Goal: Task Accomplishment & Management: Complete application form

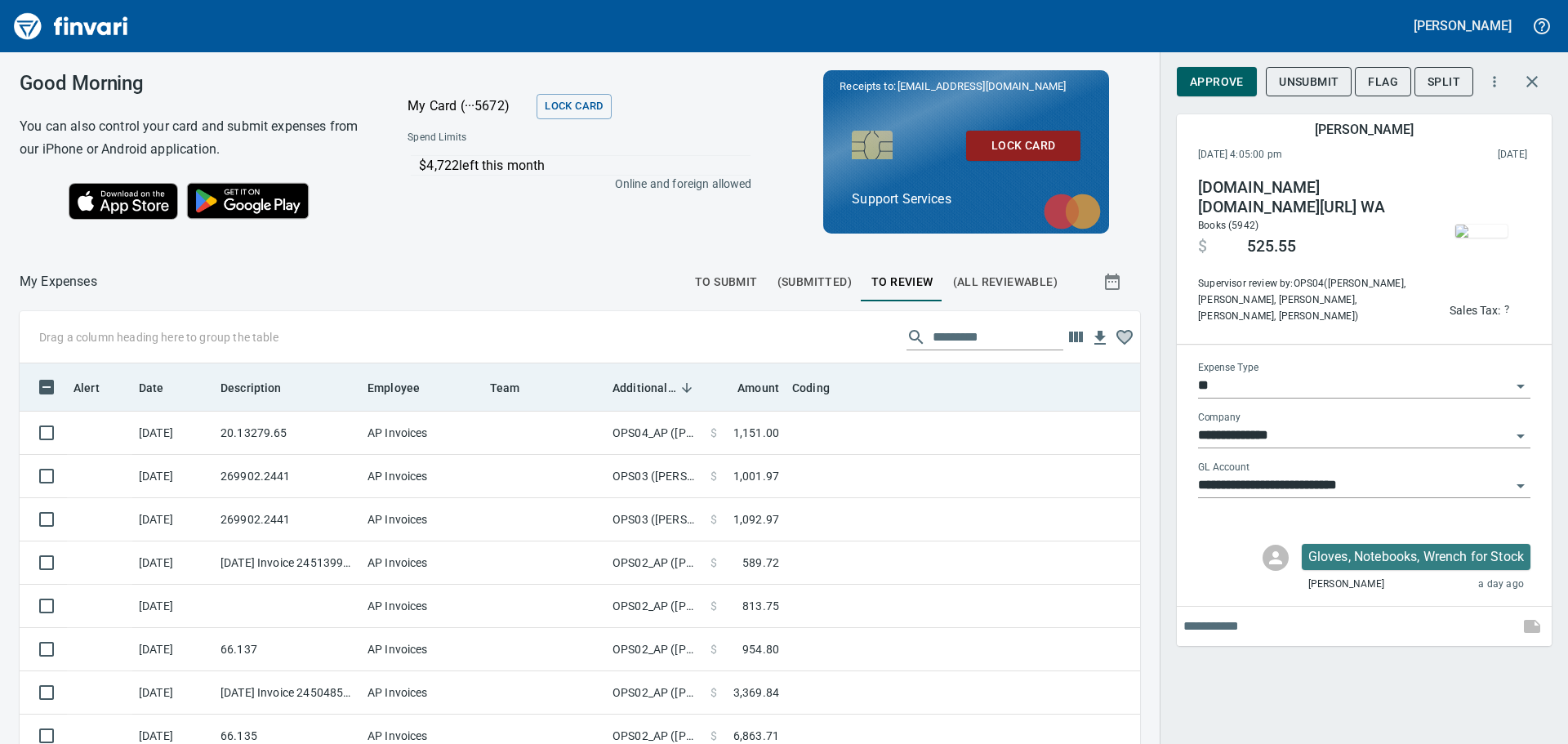
click at [676, 385] on span "Additional Reviewer" at bounding box center [655, 388] width 85 height 20
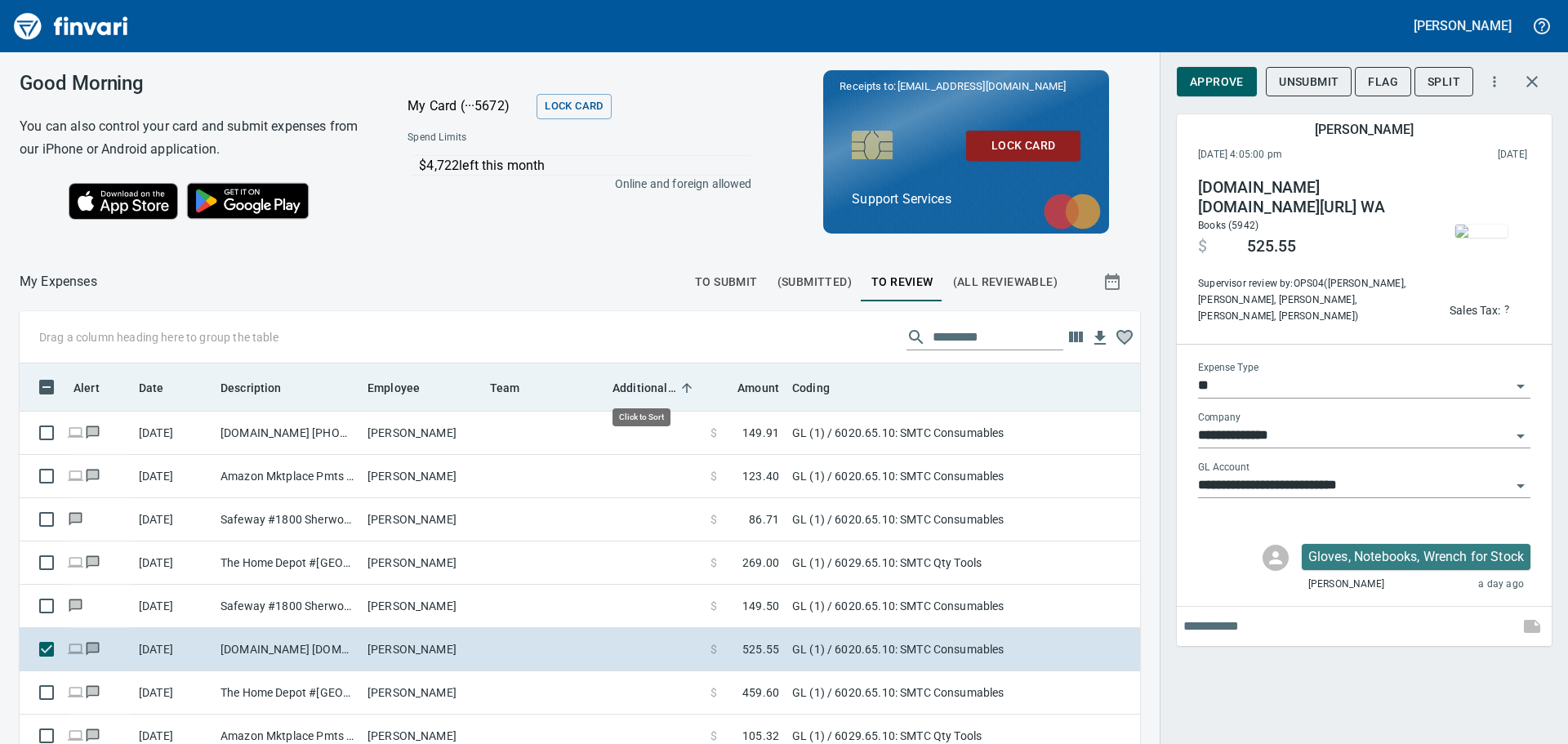
click at [676, 385] on span "Additional Reviewer" at bounding box center [655, 388] width 85 height 20
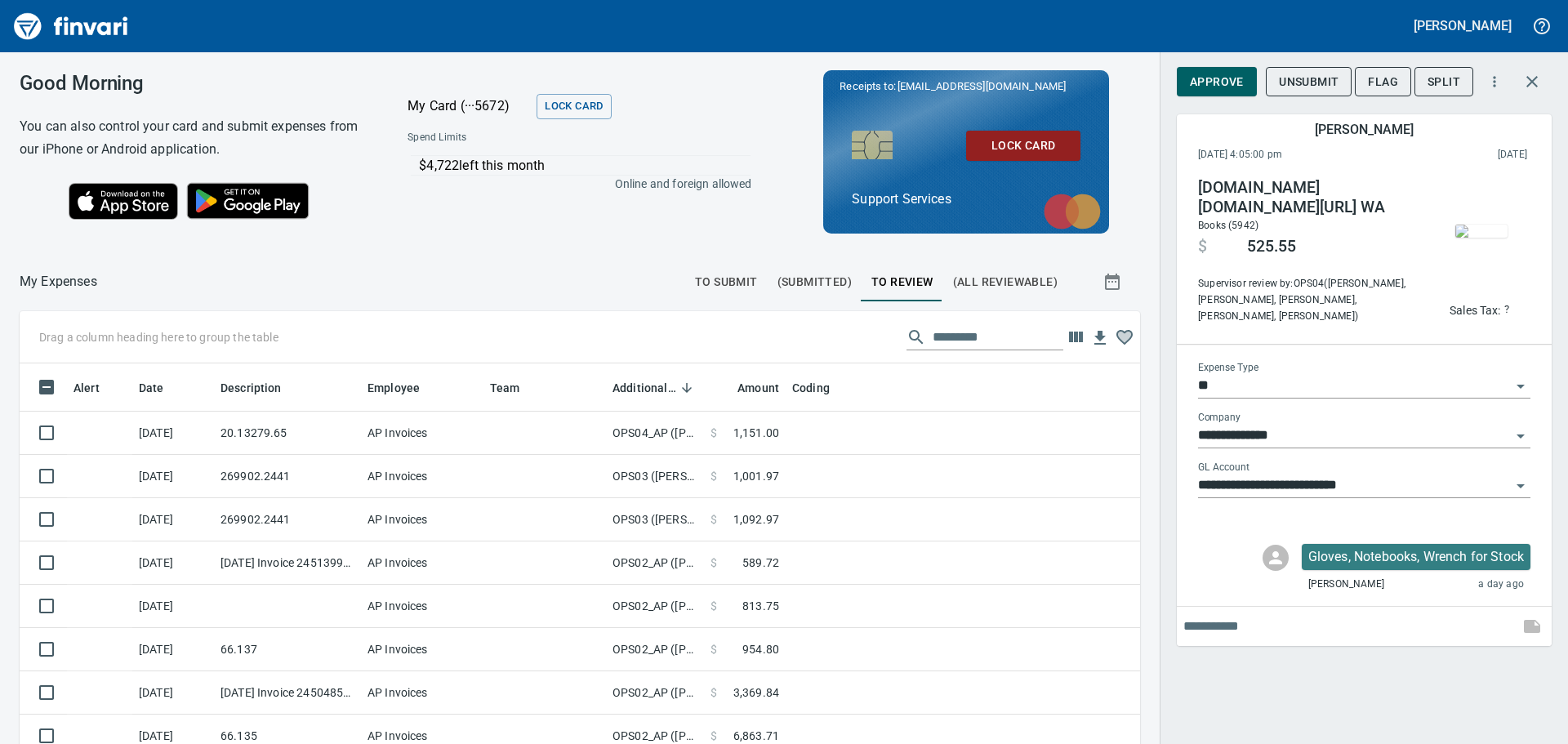
scroll to position [540, 1083]
click at [718, 281] on span "To Submit" at bounding box center [726, 281] width 63 height 20
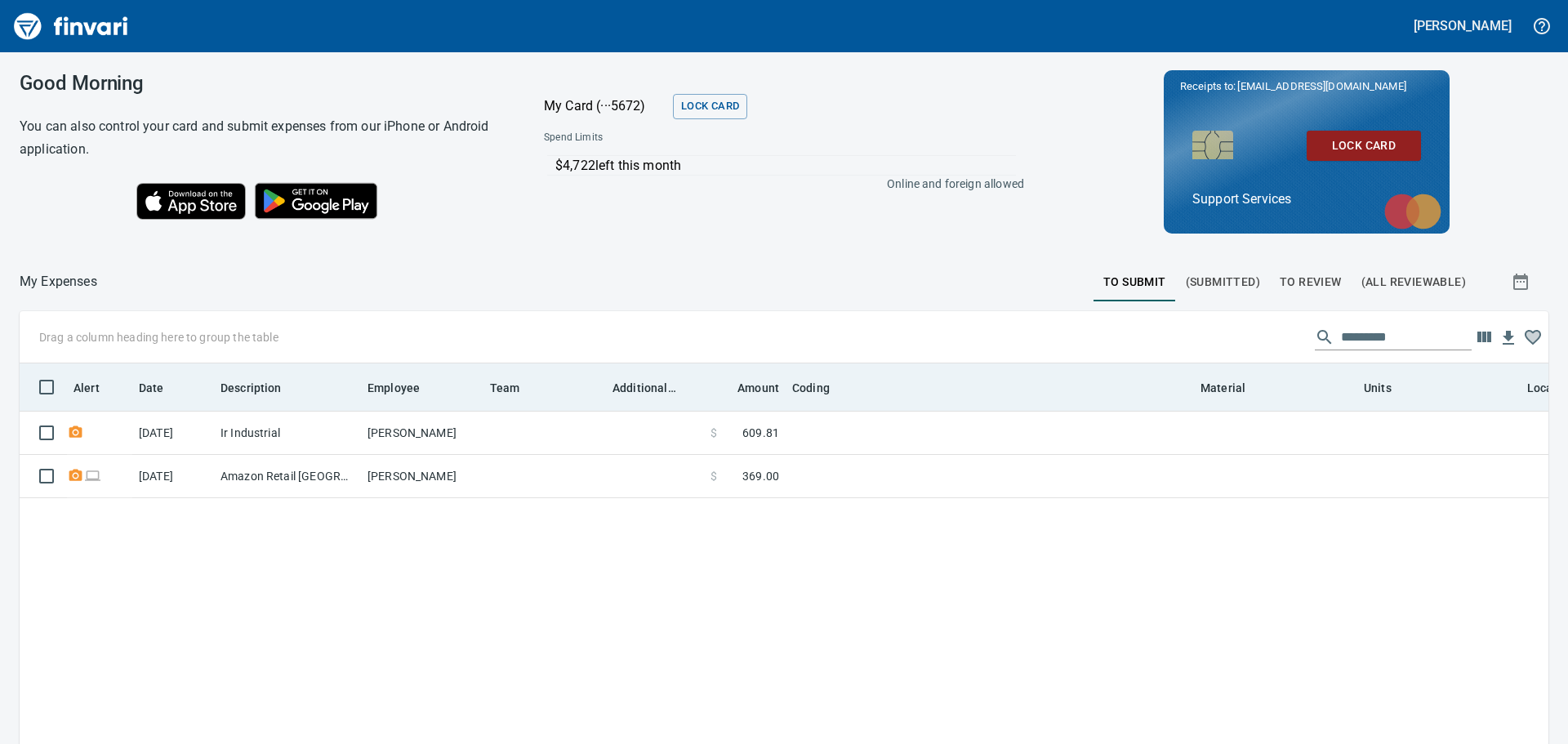
scroll to position [540, 1504]
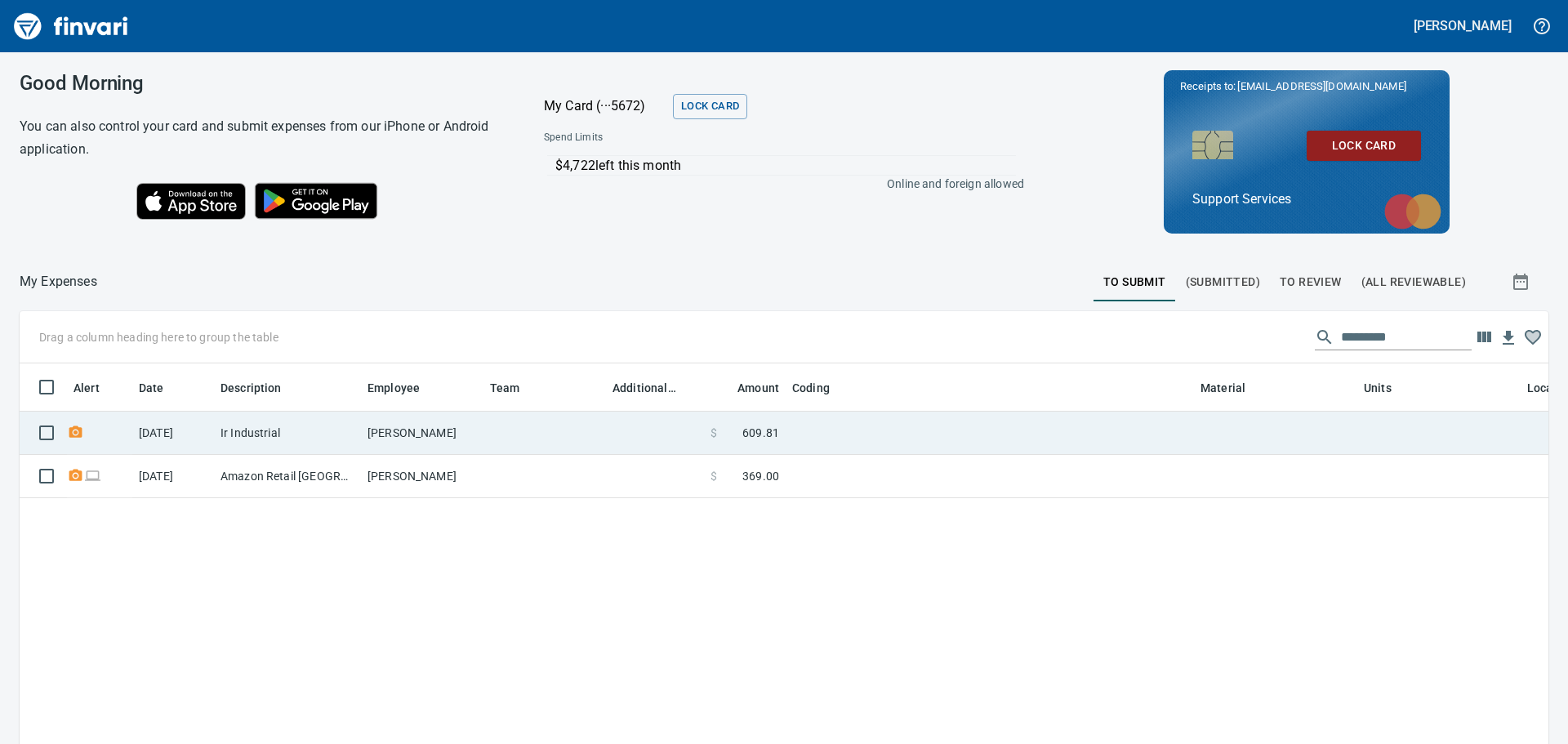
click at [642, 432] on td at bounding box center [655, 433] width 98 height 44
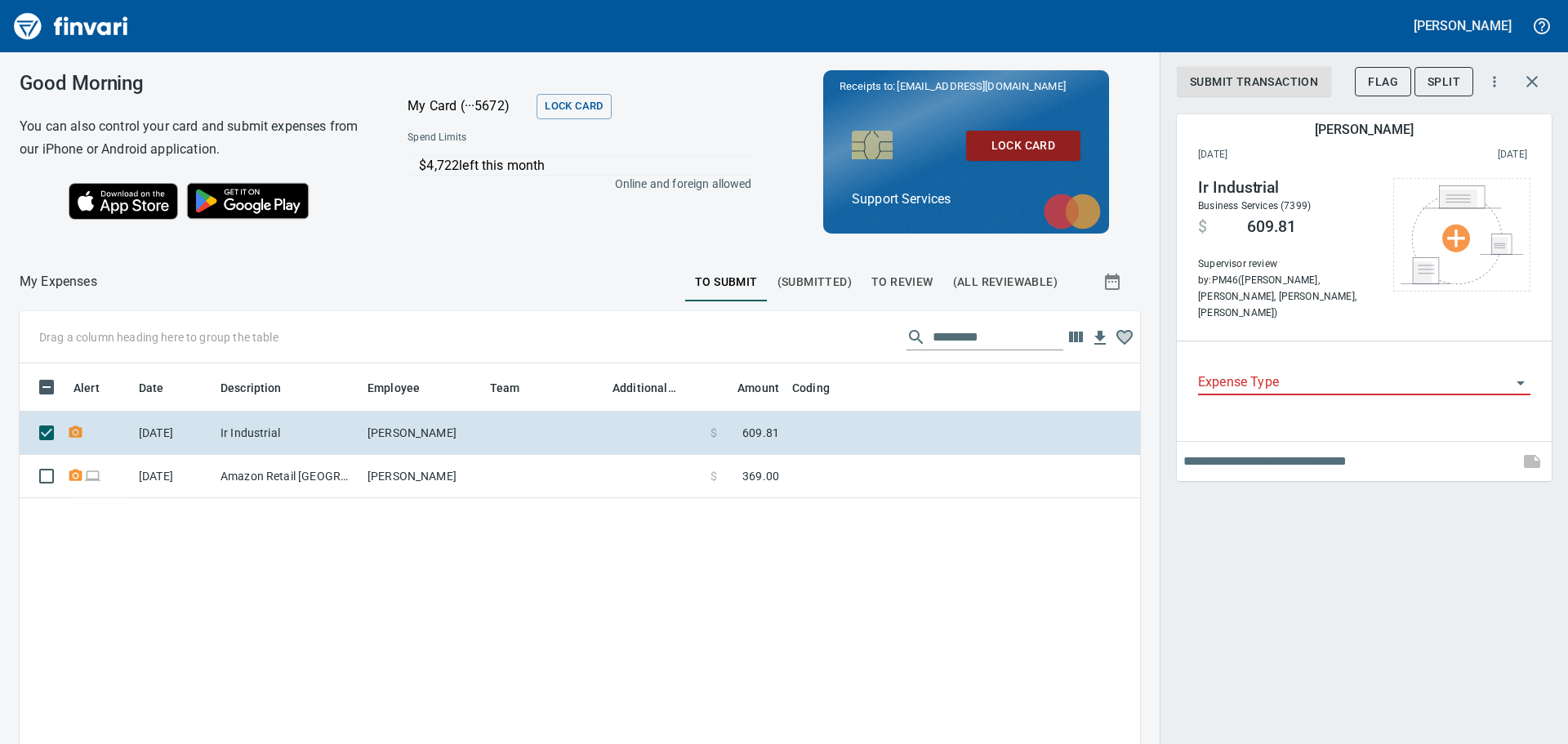
scroll to position [540, 1096]
drag, startPoint x: 1333, startPoint y: 226, endPoint x: 1236, endPoint y: 224, distance: 97.0
click at [1236, 224] on h4 "$ 609.81" at bounding box center [1287, 226] width 178 height 22
drag, startPoint x: 1249, startPoint y: 229, endPoint x: 513, endPoint y: 583, distance: 816.7
click at [513, 583] on div "Alert Date Description Employee Team Additional Reviewer Amount Coding Material…" at bounding box center [579, 639] width 1120 height 553
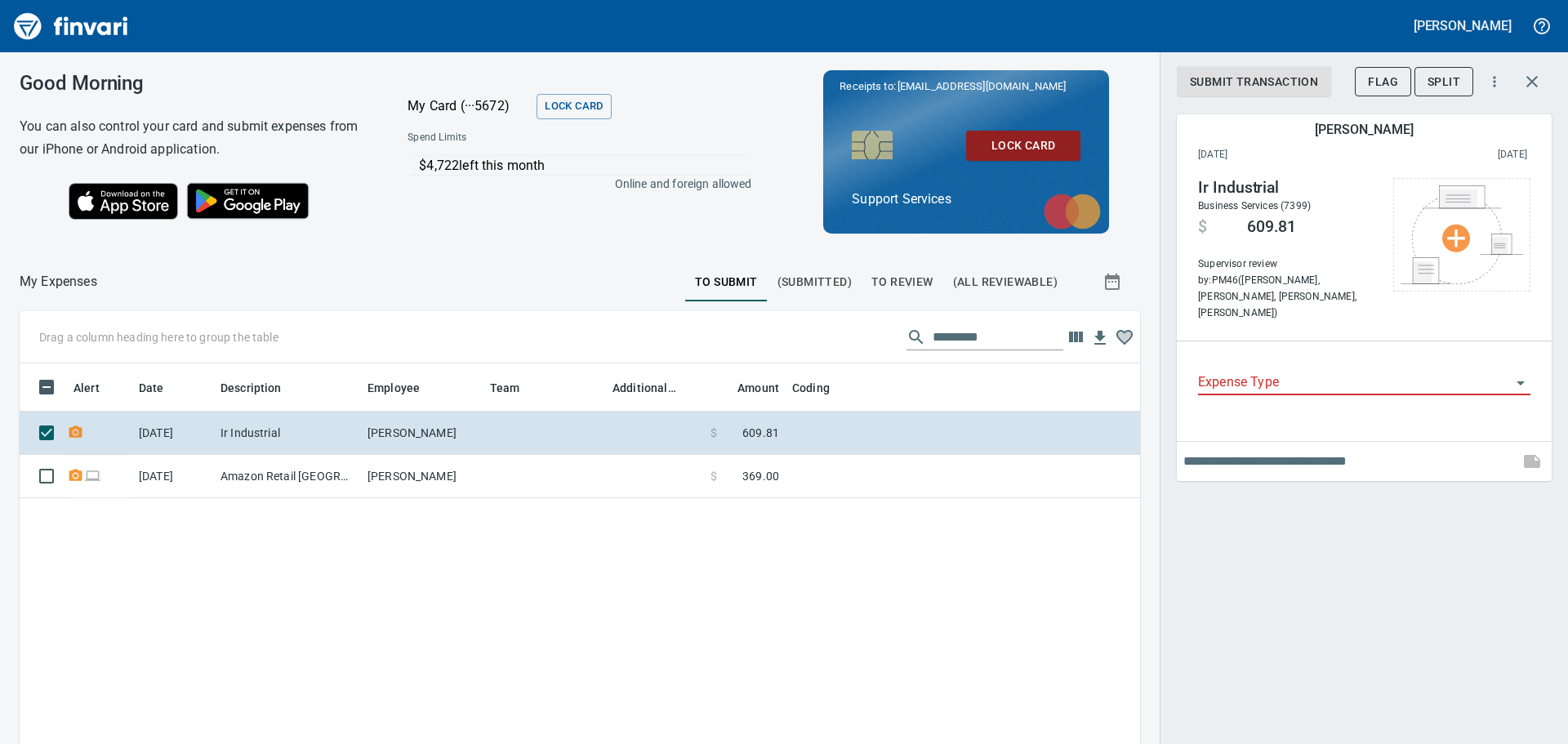
click at [823, 278] on span "(Submitted)" at bounding box center [815, 281] width 75 height 20
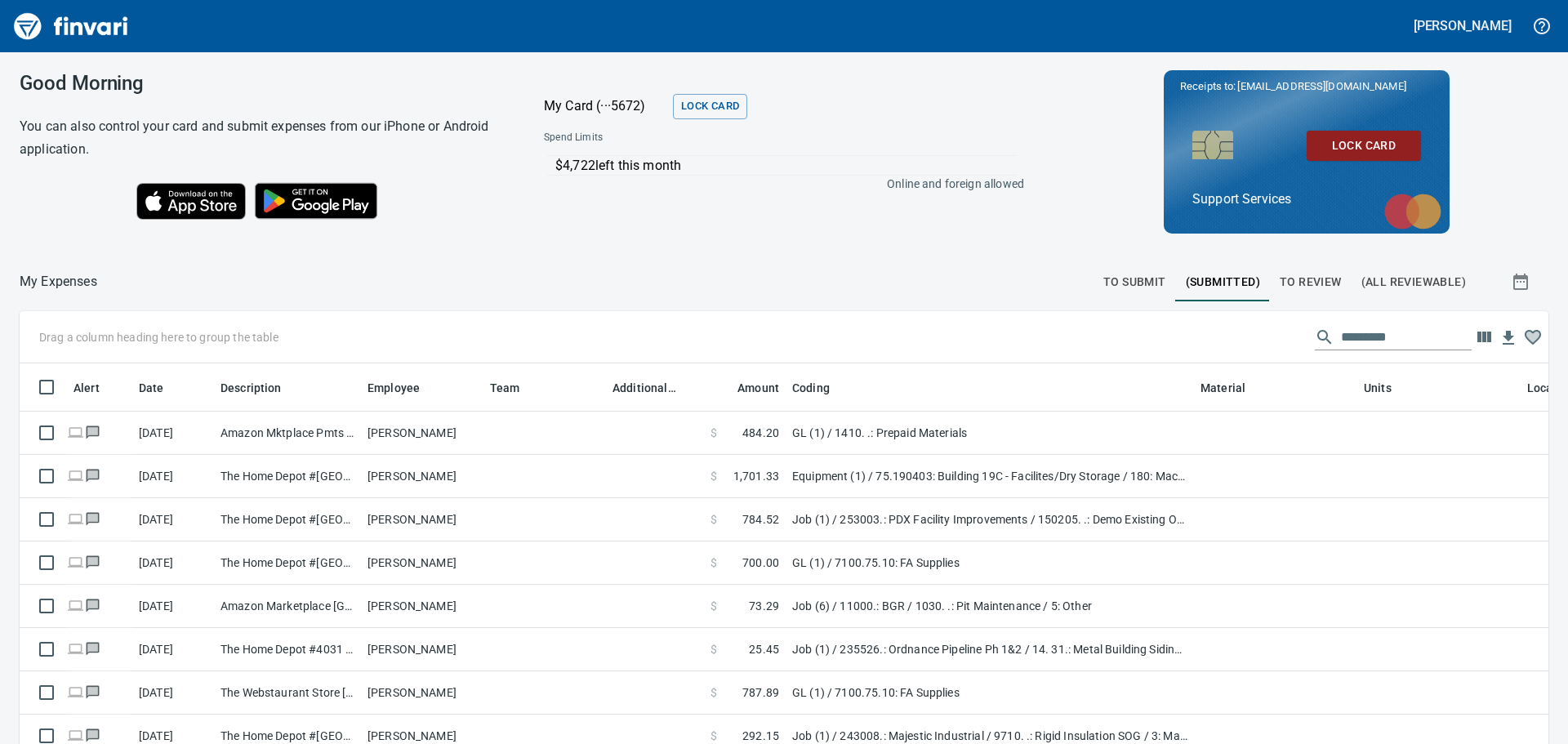
click at [1126, 278] on span "To Submit" at bounding box center [1134, 281] width 63 height 20
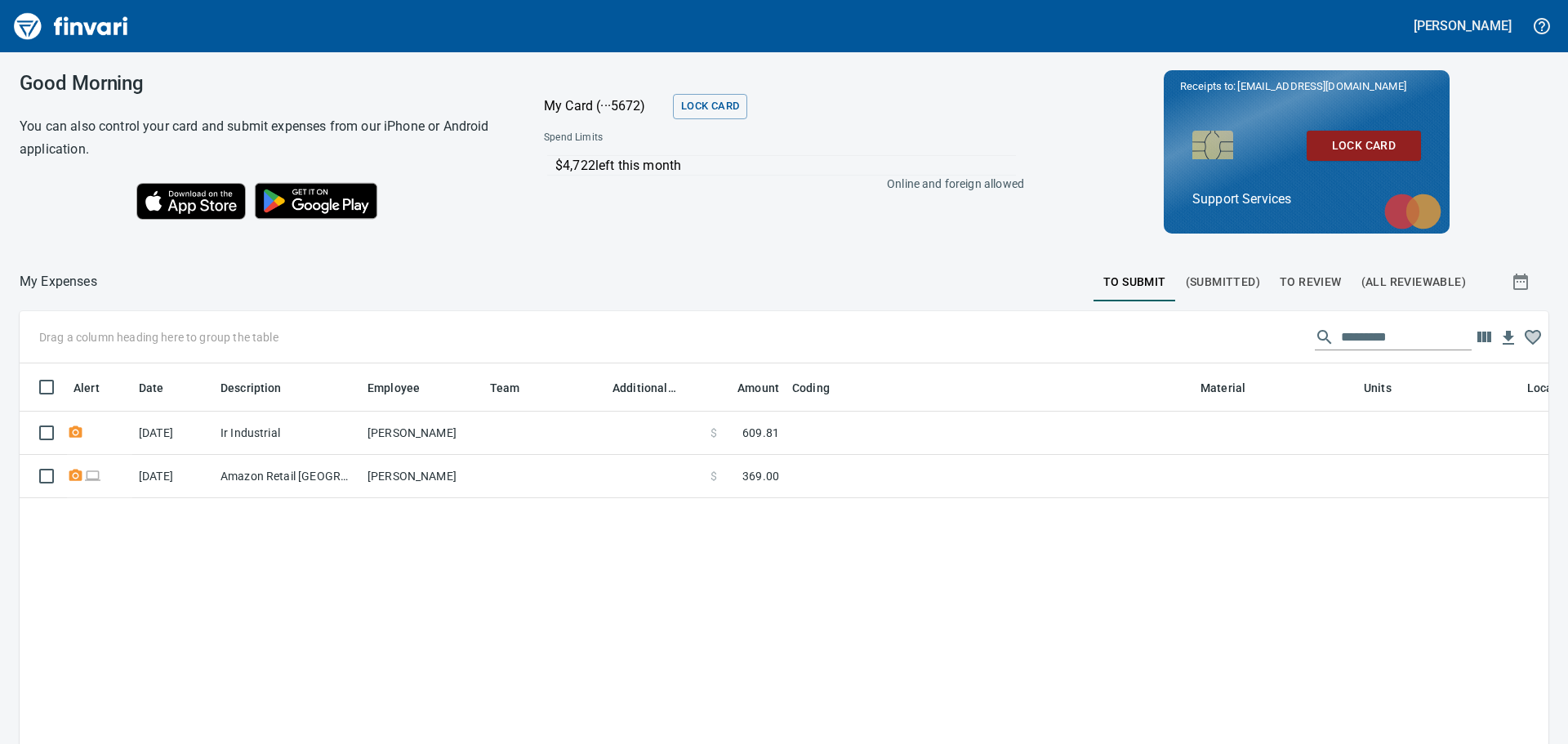
scroll to position [540, 1504]
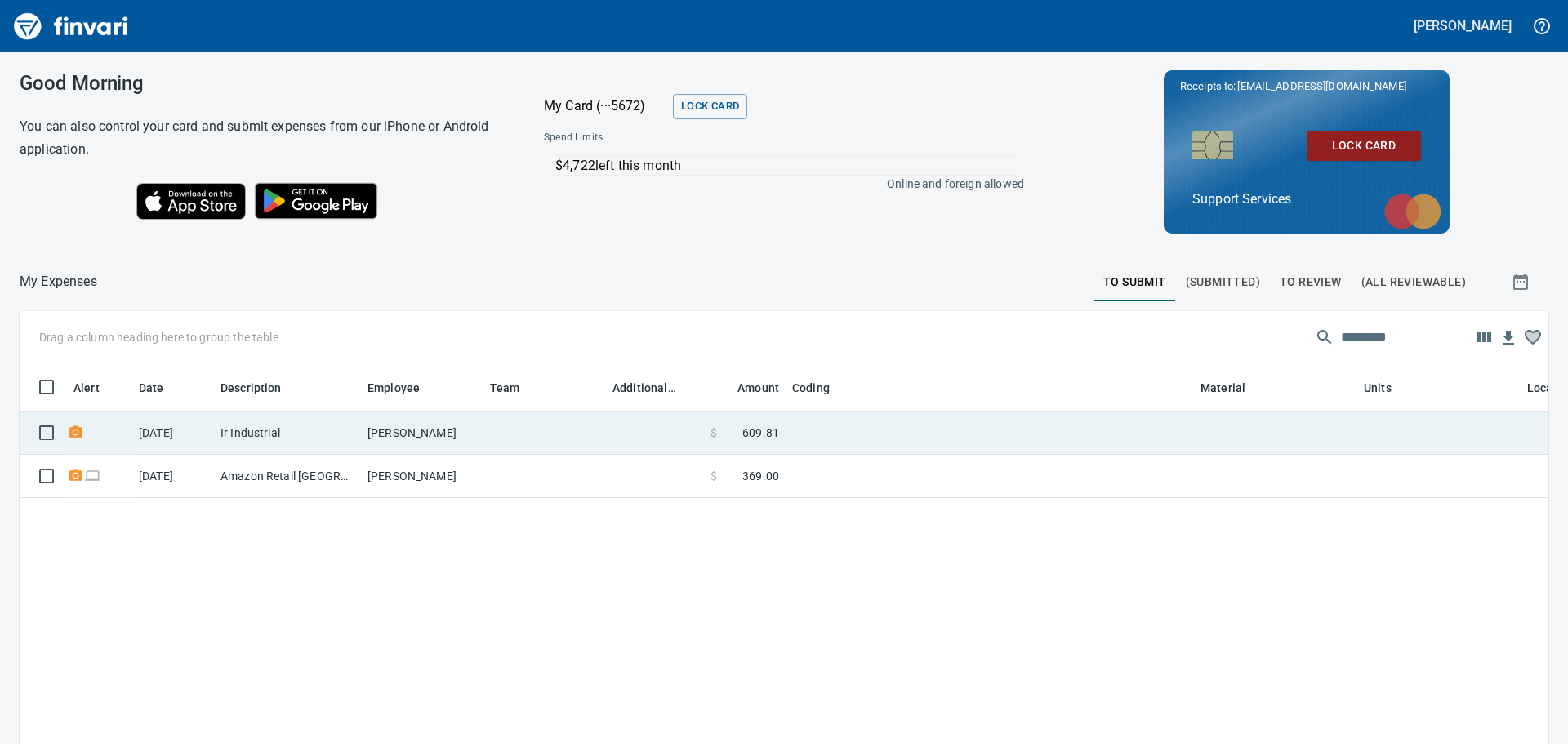
click at [465, 428] on td "[PERSON_NAME]" at bounding box center [422, 433] width 122 height 44
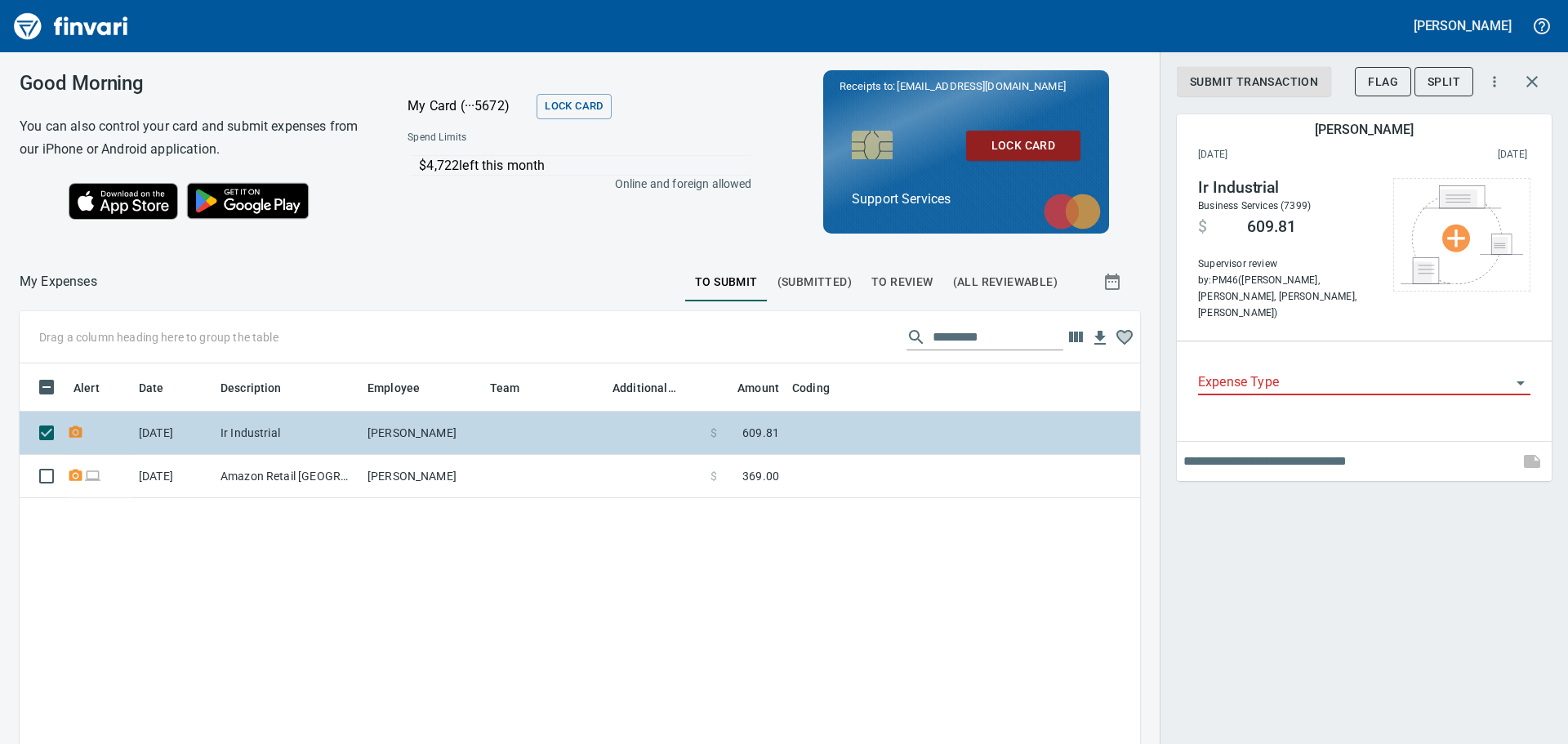
scroll to position [540, 1096]
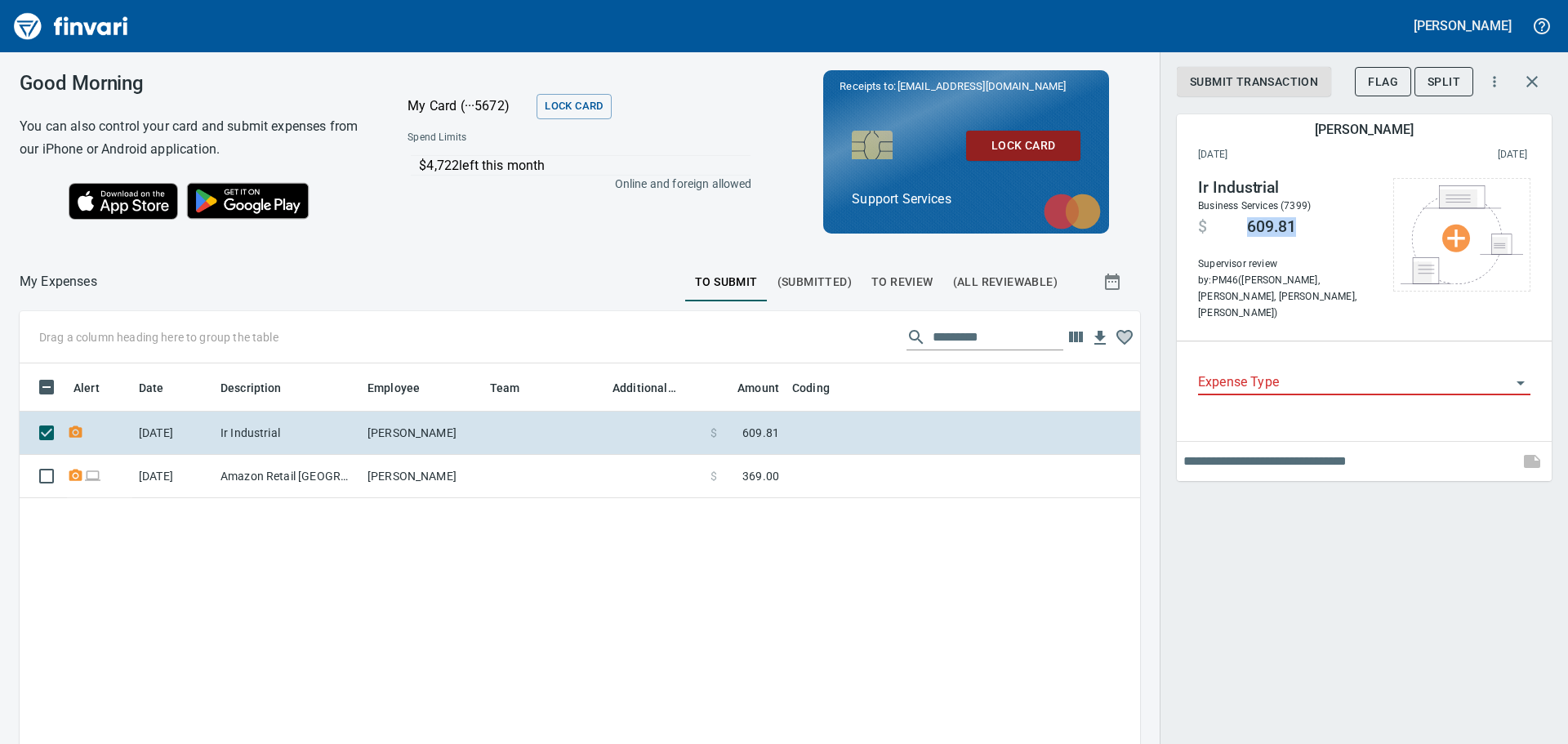
click at [1248, 227] on h4 "$ 609.81" at bounding box center [1287, 226] width 178 height 22
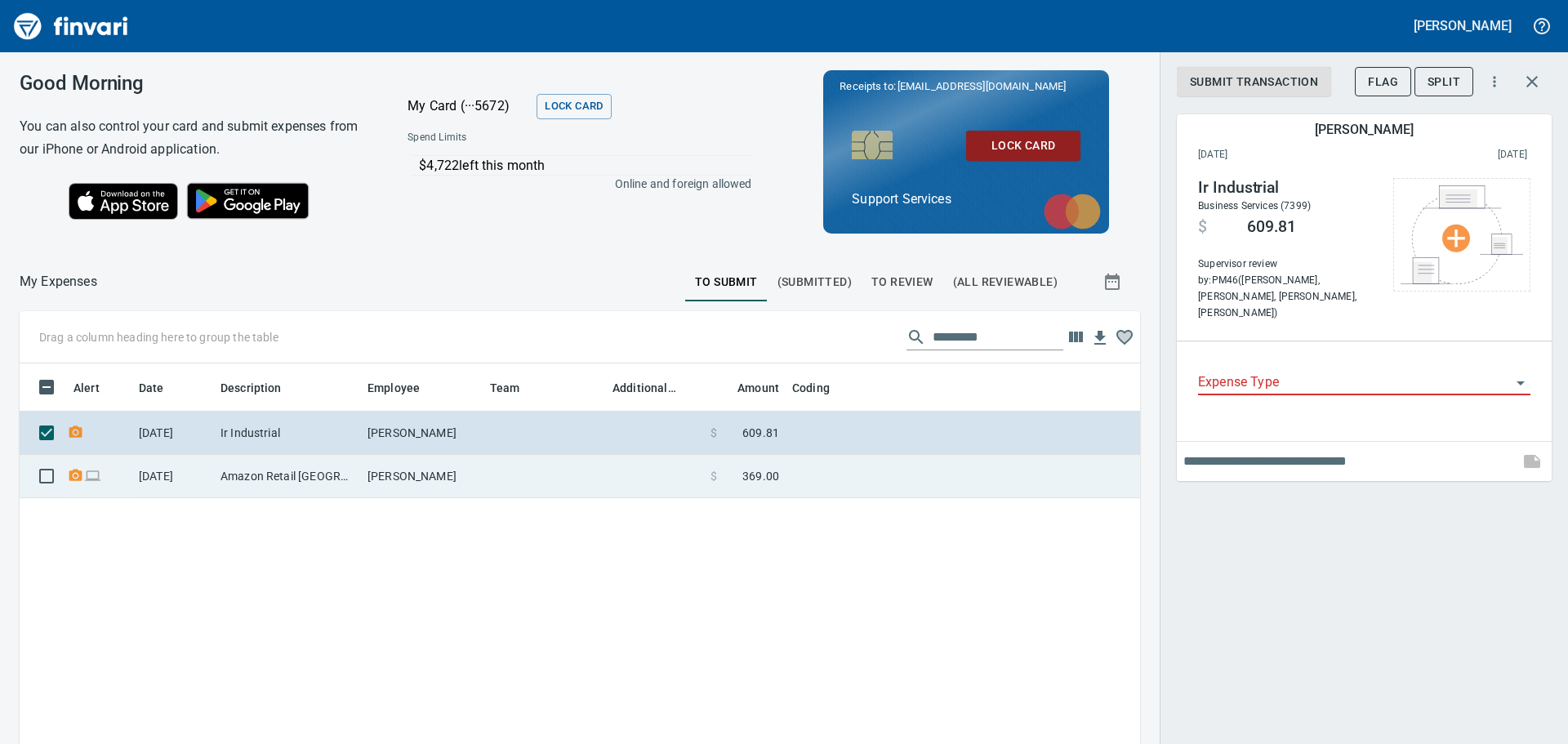
click at [542, 474] on td at bounding box center [545, 476] width 122 height 44
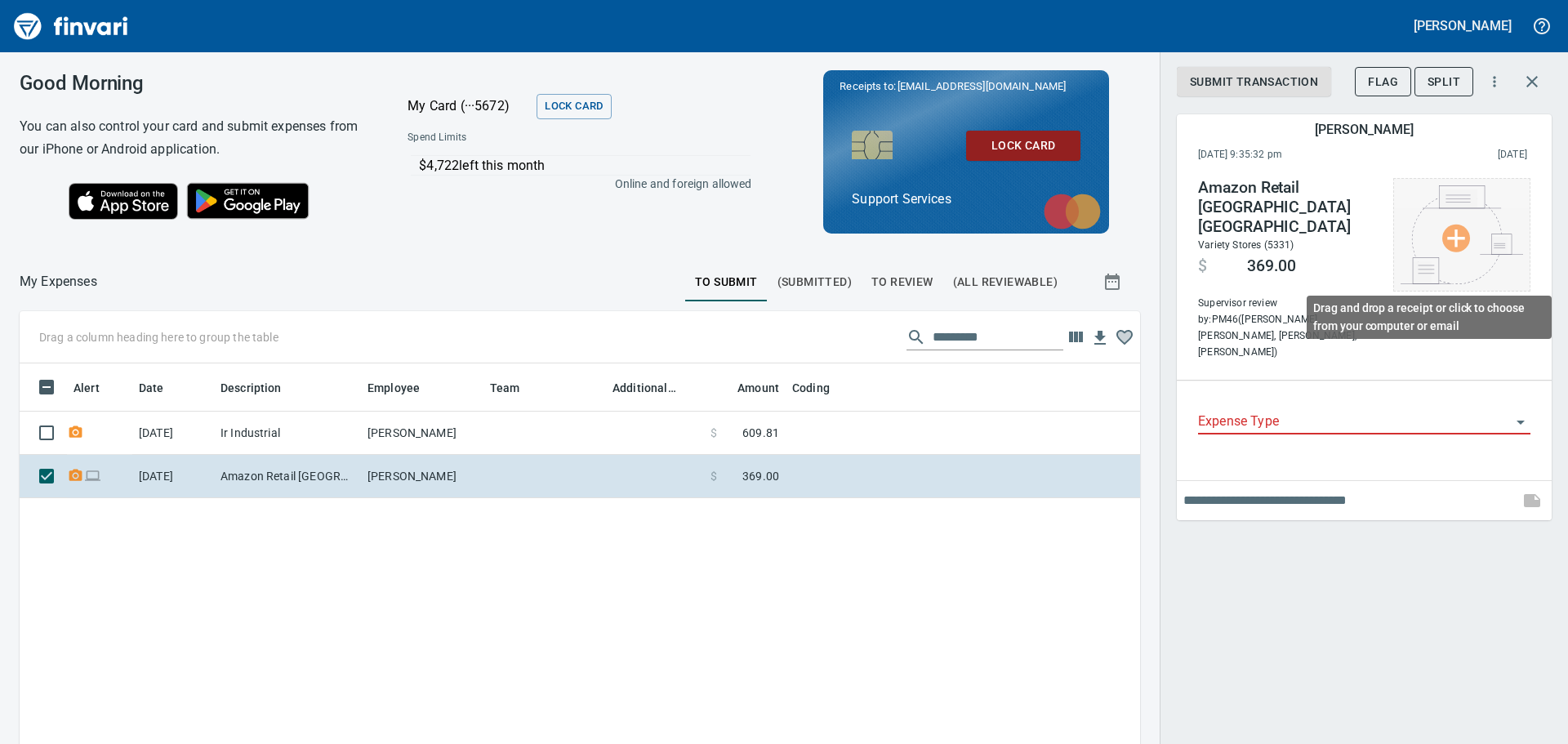
click at [1457, 245] on img at bounding box center [1462, 234] width 122 height 99
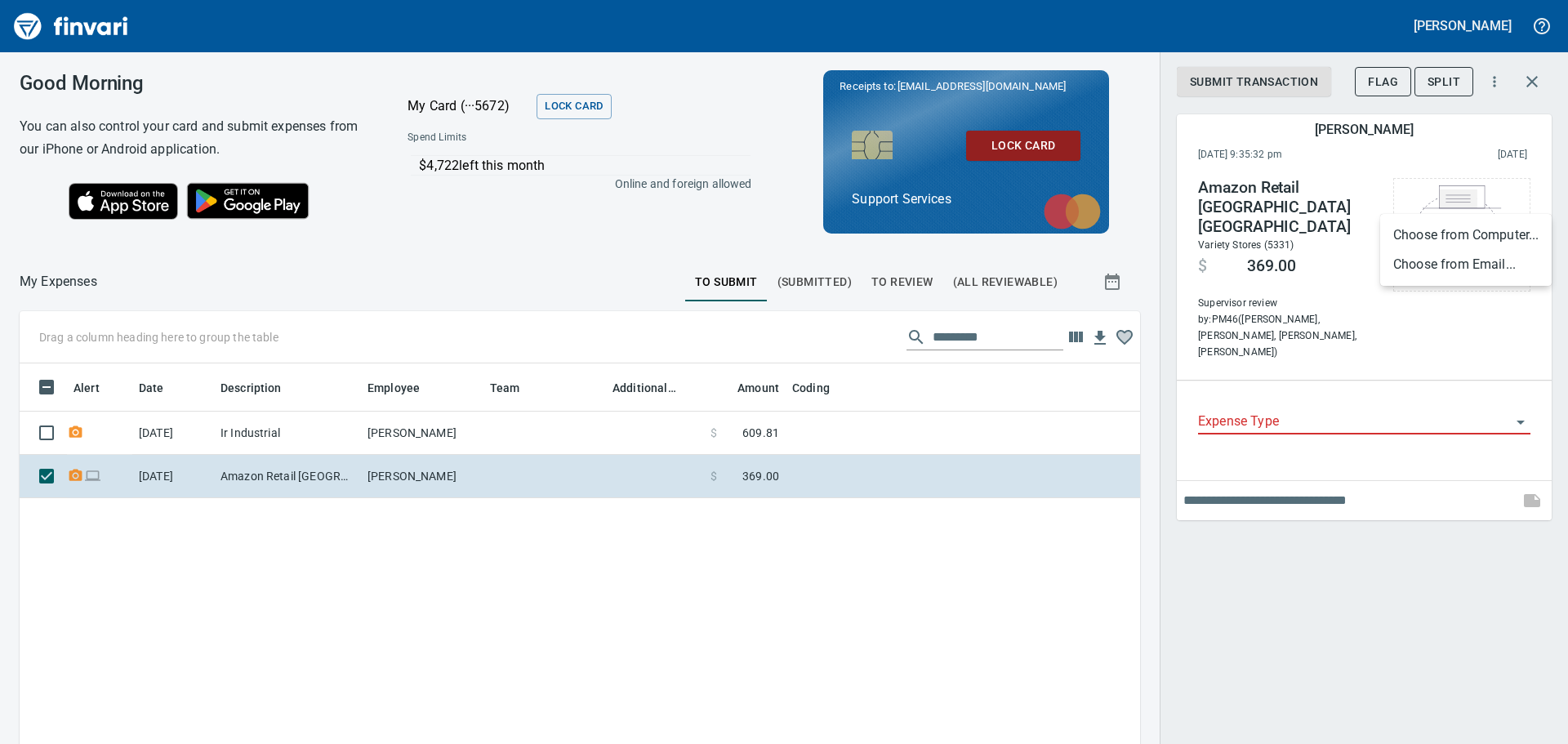
click at [1449, 267] on li "Choose from Email..." at bounding box center [1465, 265] width 171 height 29
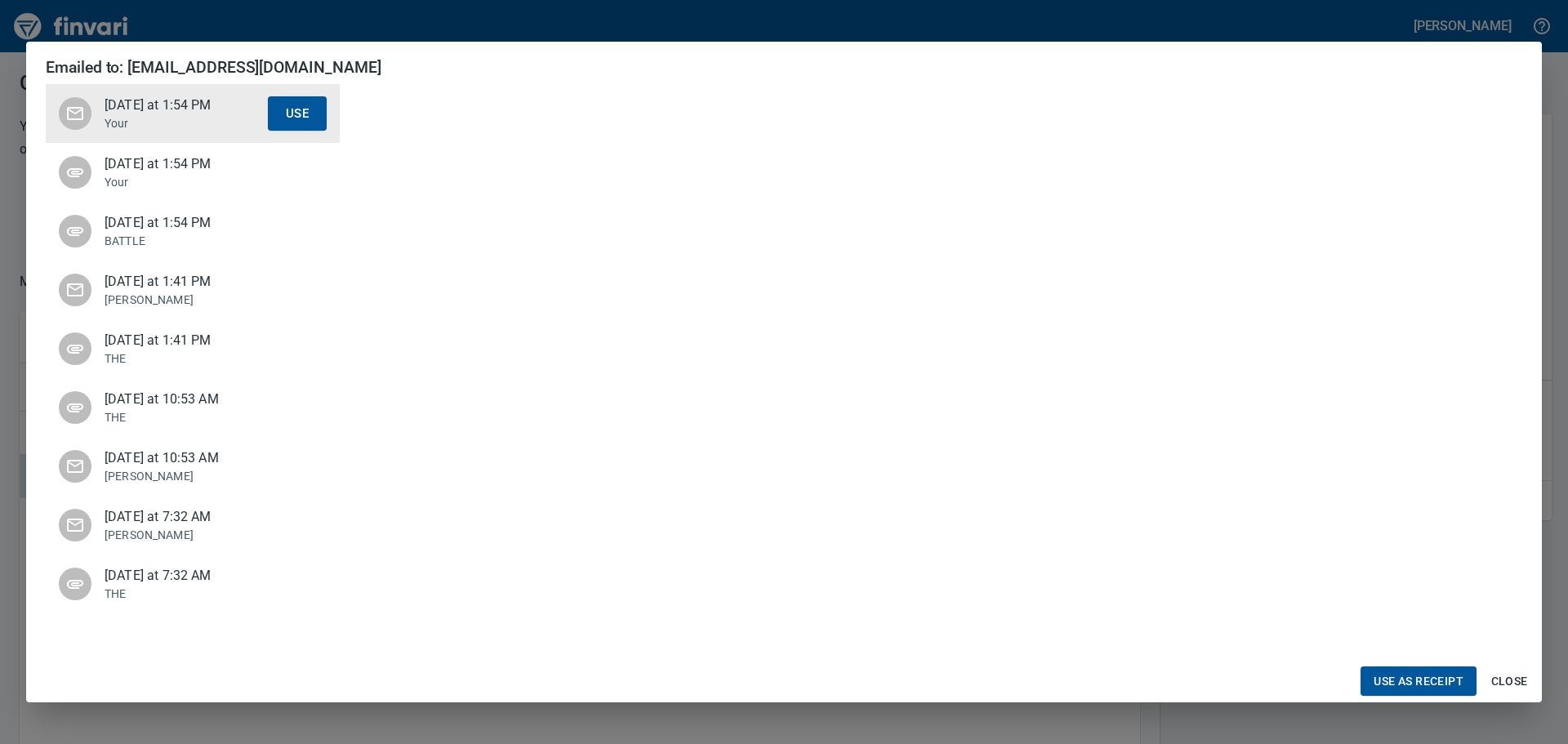
scroll to position [490, 0]
click at [151, 171] on span "[DATE] at 1:54 PM" at bounding box center [186, 164] width 163 height 20
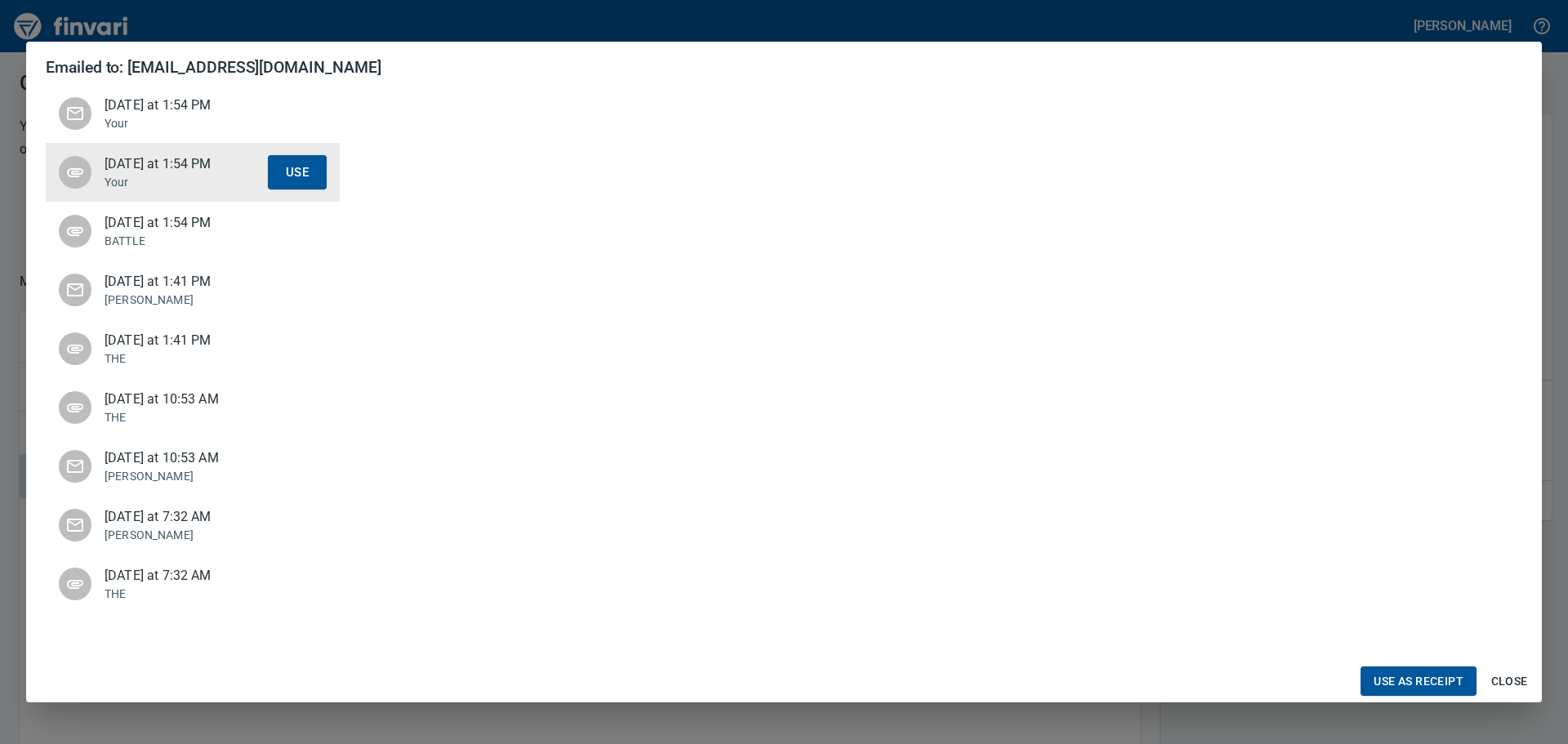
scroll to position [245, 0]
click at [1408, 675] on span "Use as Receipt" at bounding box center [1418, 681] width 90 height 20
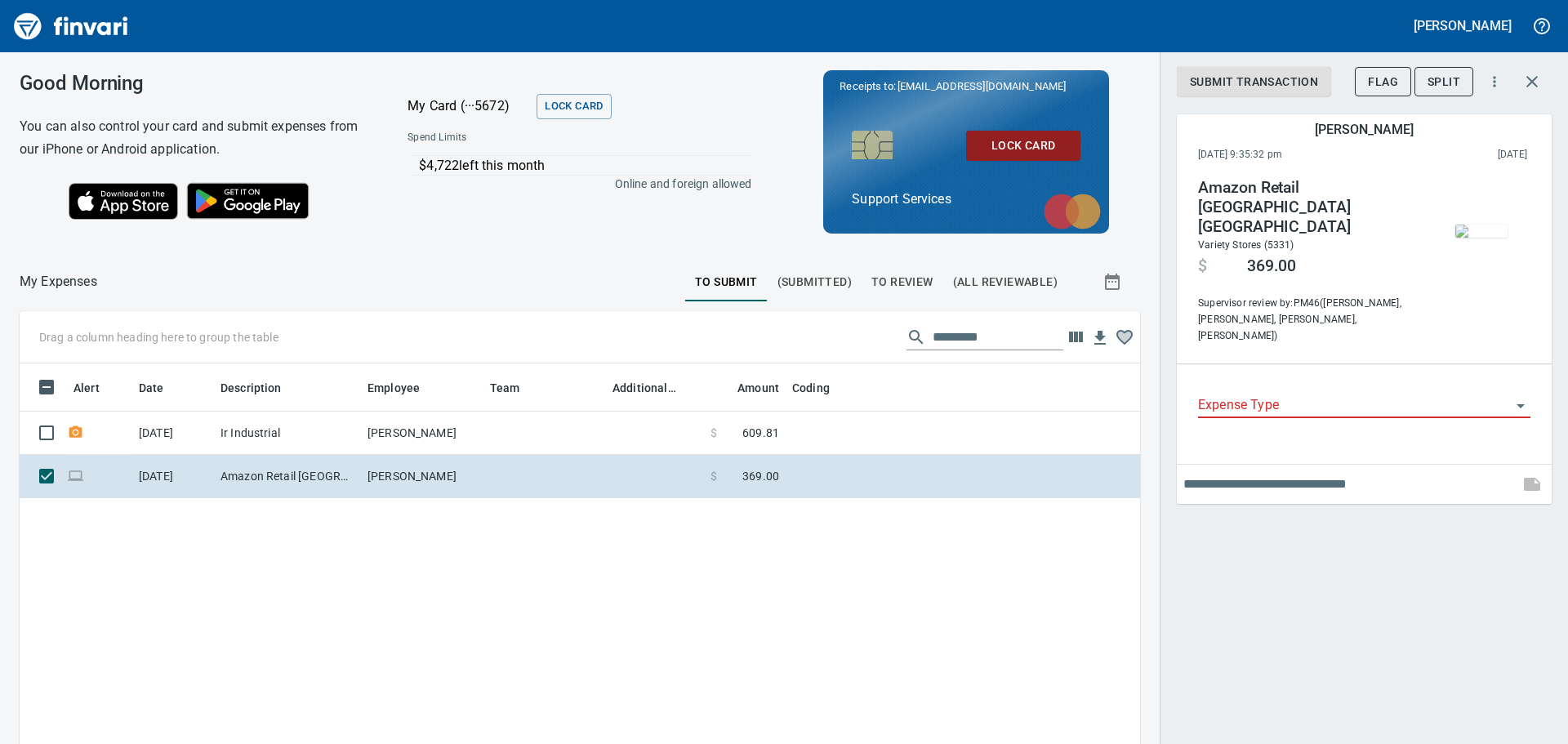
click at [1336, 382] on div "Expense Type" at bounding box center [1364, 400] width 332 height 36
click at [1288, 394] on input "Expense Type" at bounding box center [1354, 406] width 312 height 23
click at [1521, 83] on button "button" at bounding box center [1532, 82] width 39 height 39
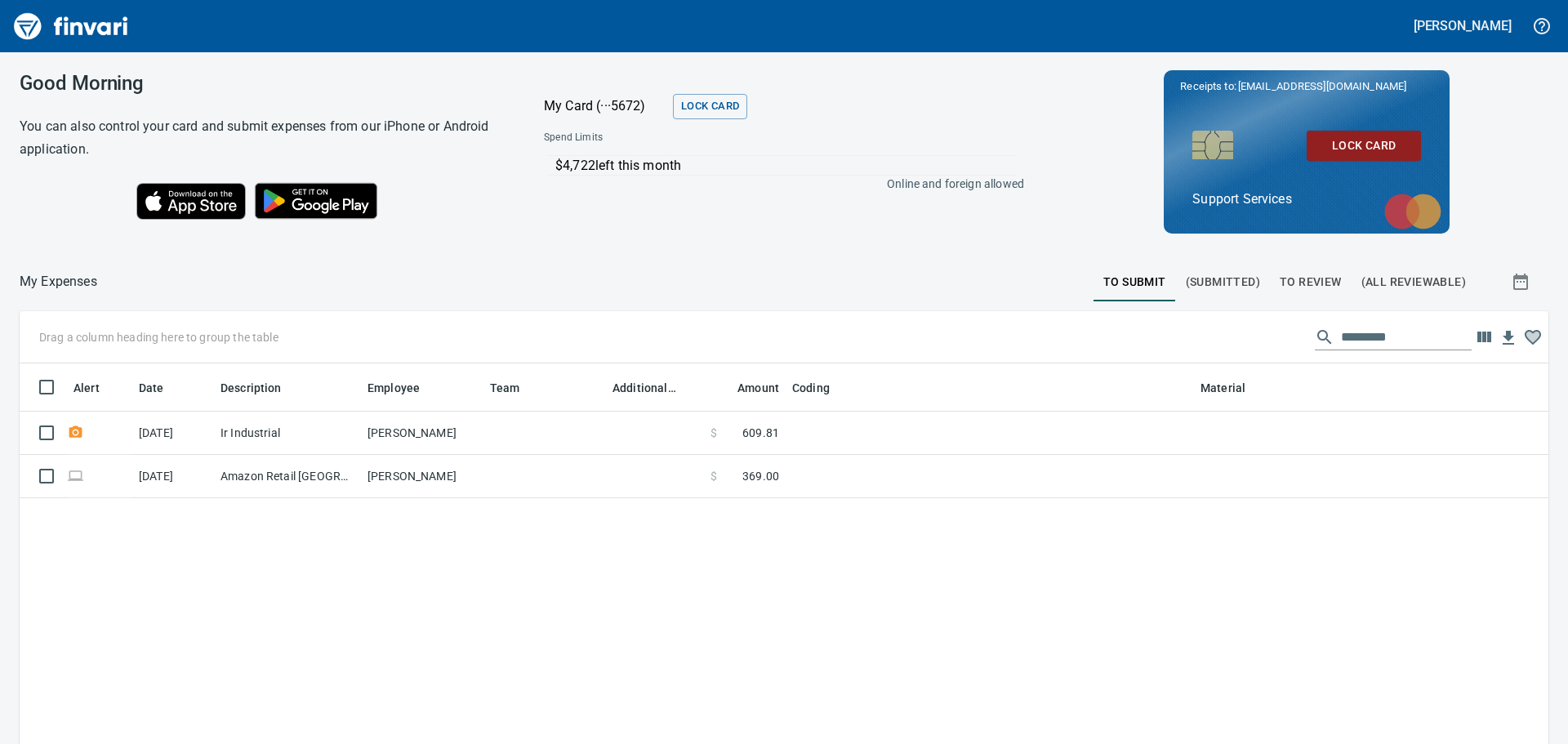
scroll to position [540, 1501]
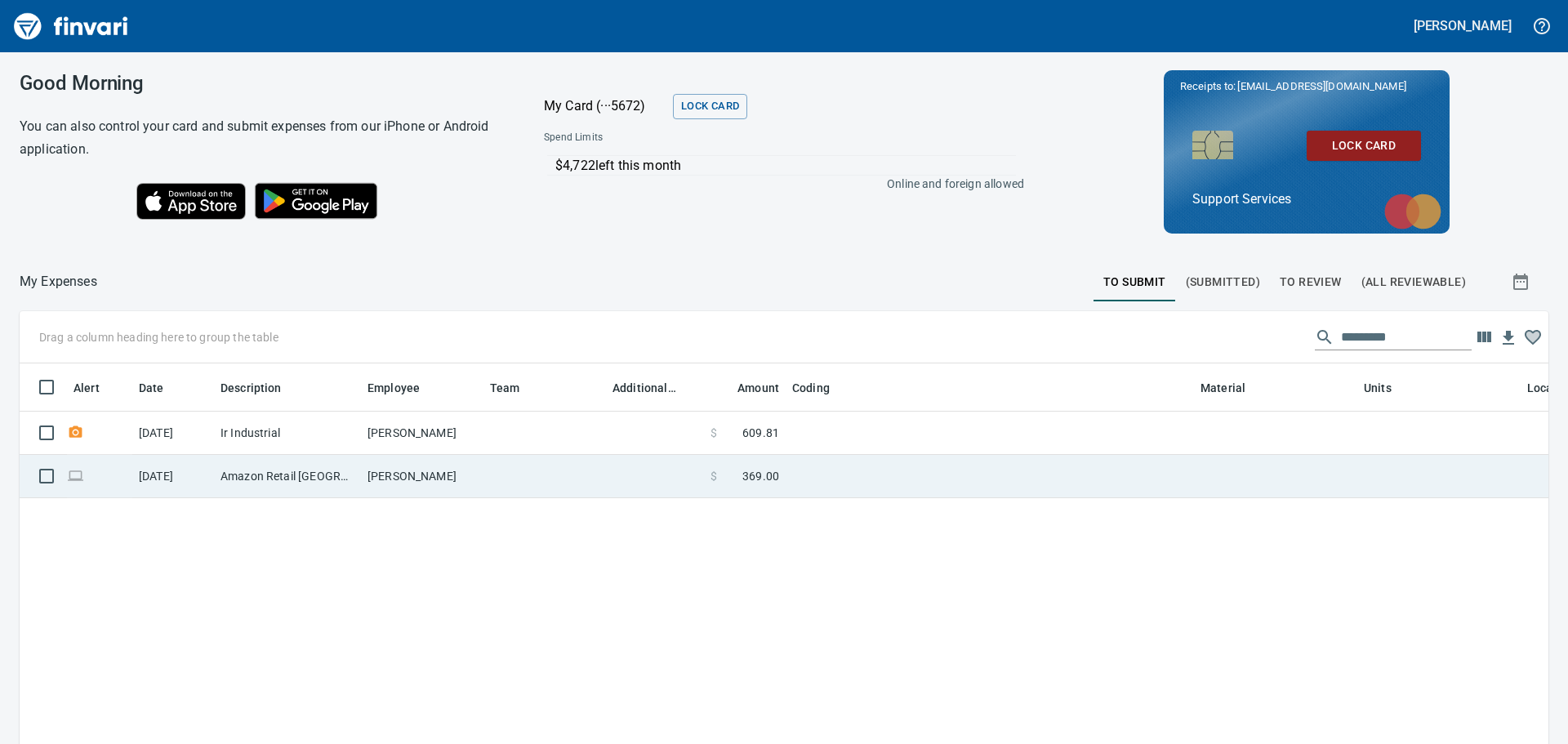
click at [858, 470] on td at bounding box center [989, 476] width 408 height 44
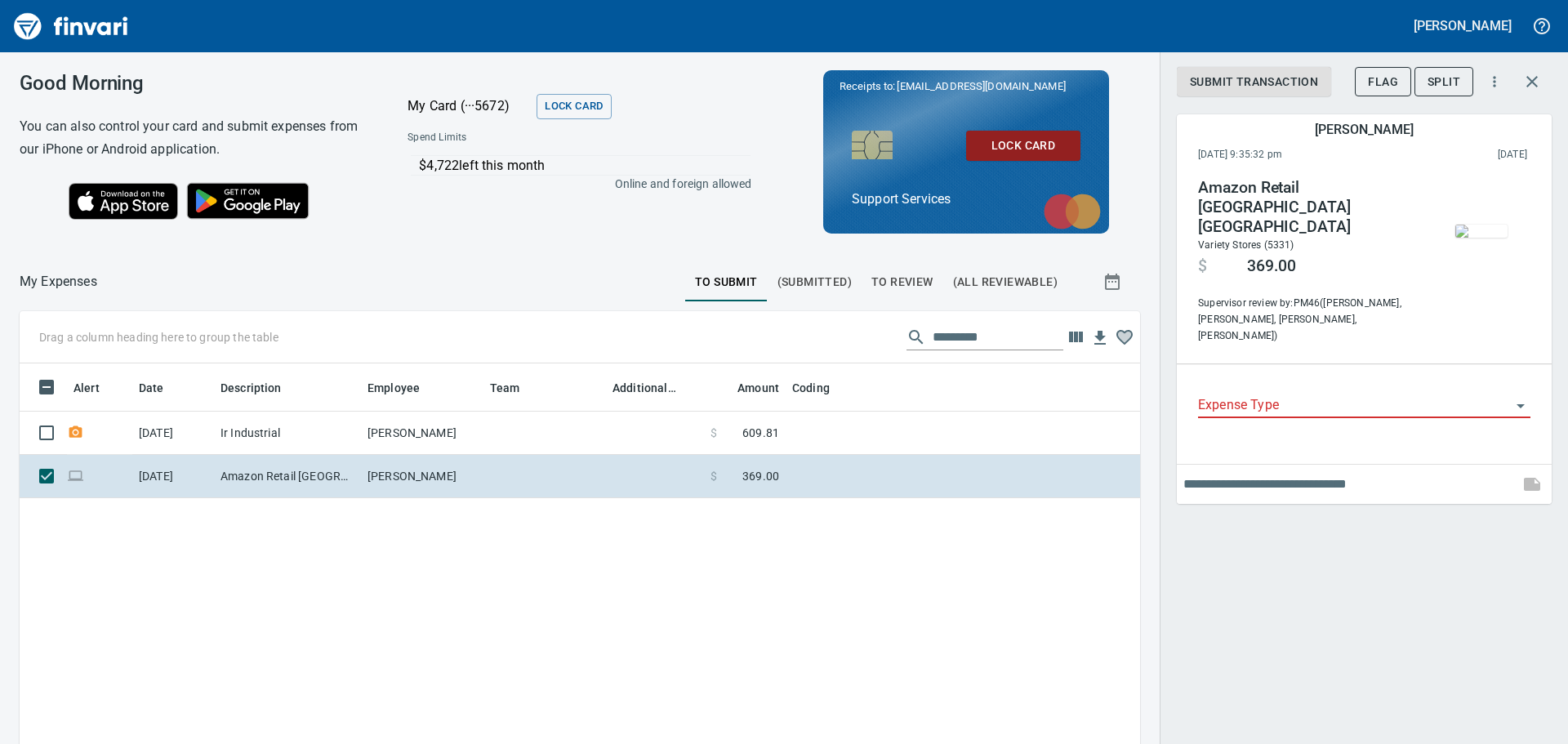
click at [1365, 394] on input "Expense Type" at bounding box center [1354, 406] width 312 height 23
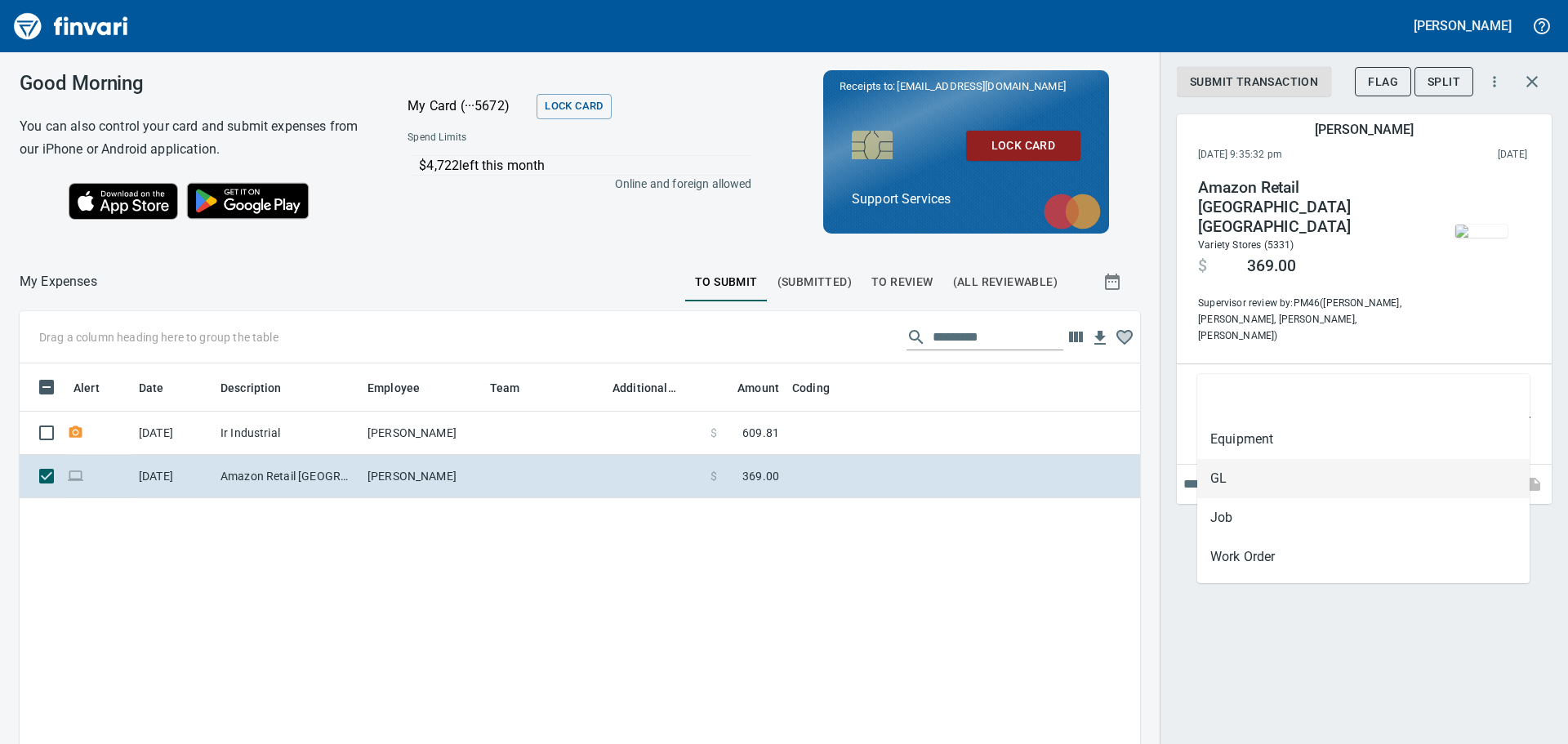
click at [1265, 479] on li "GL" at bounding box center [1363, 479] width 332 height 39
type input "**"
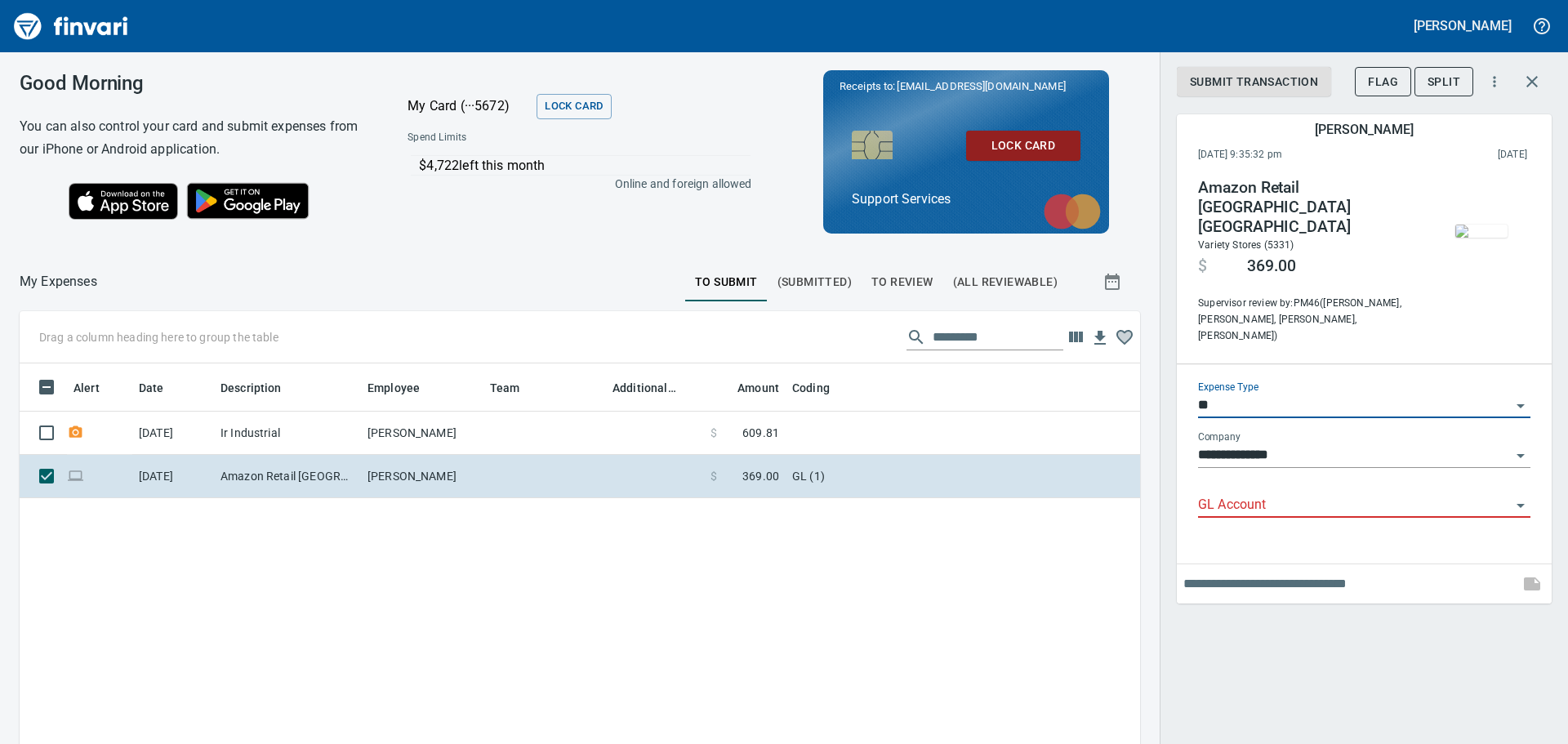
click at [1256, 481] on div "GL Account" at bounding box center [1364, 506] width 332 height 50
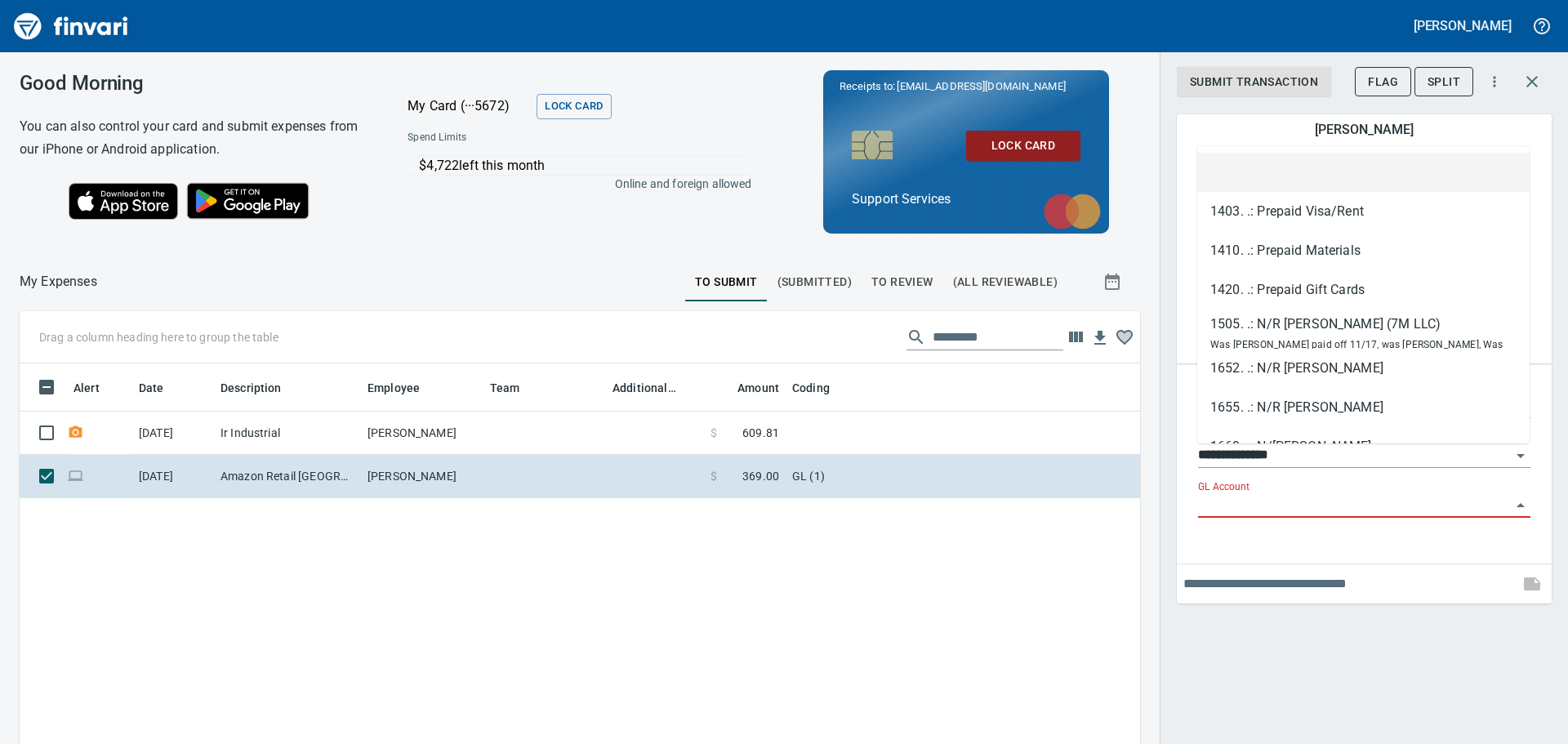
click at [1256, 495] on input "GL Account" at bounding box center [1354, 506] width 312 height 23
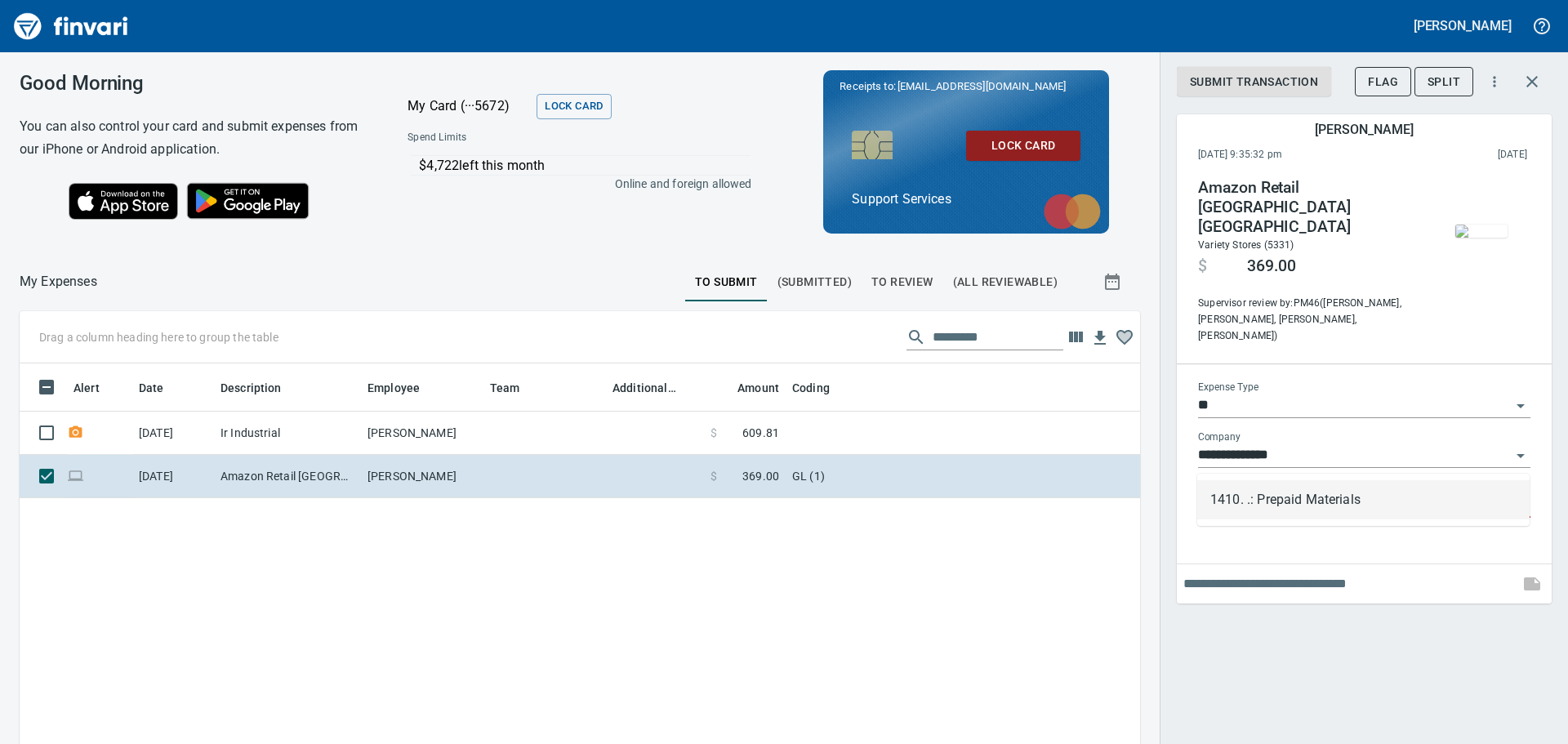
click at [1371, 489] on li "1410. .: Prepaid Materials" at bounding box center [1363, 500] width 332 height 39
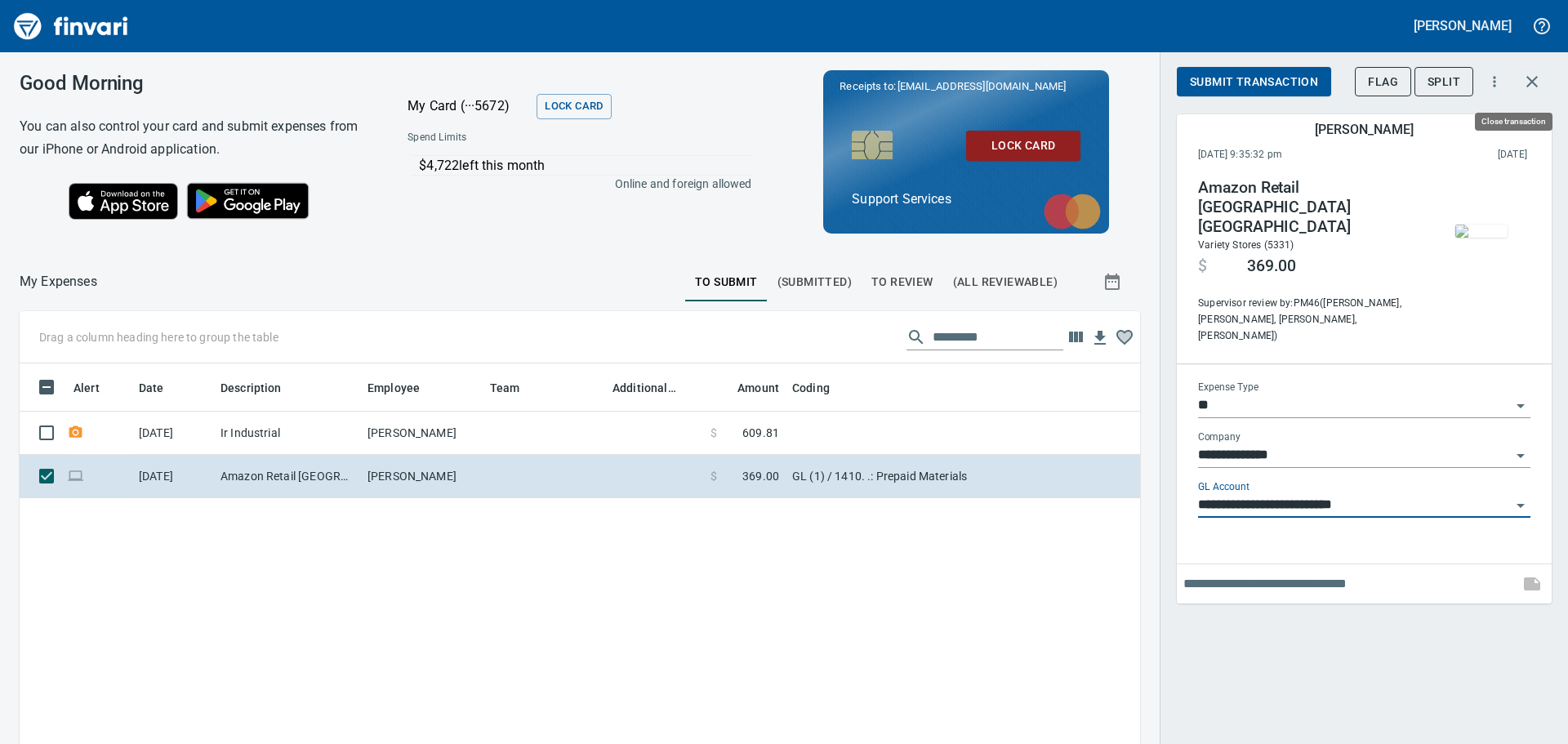
type input "**********"
click at [1535, 75] on icon "button" at bounding box center [1532, 82] width 20 height 20
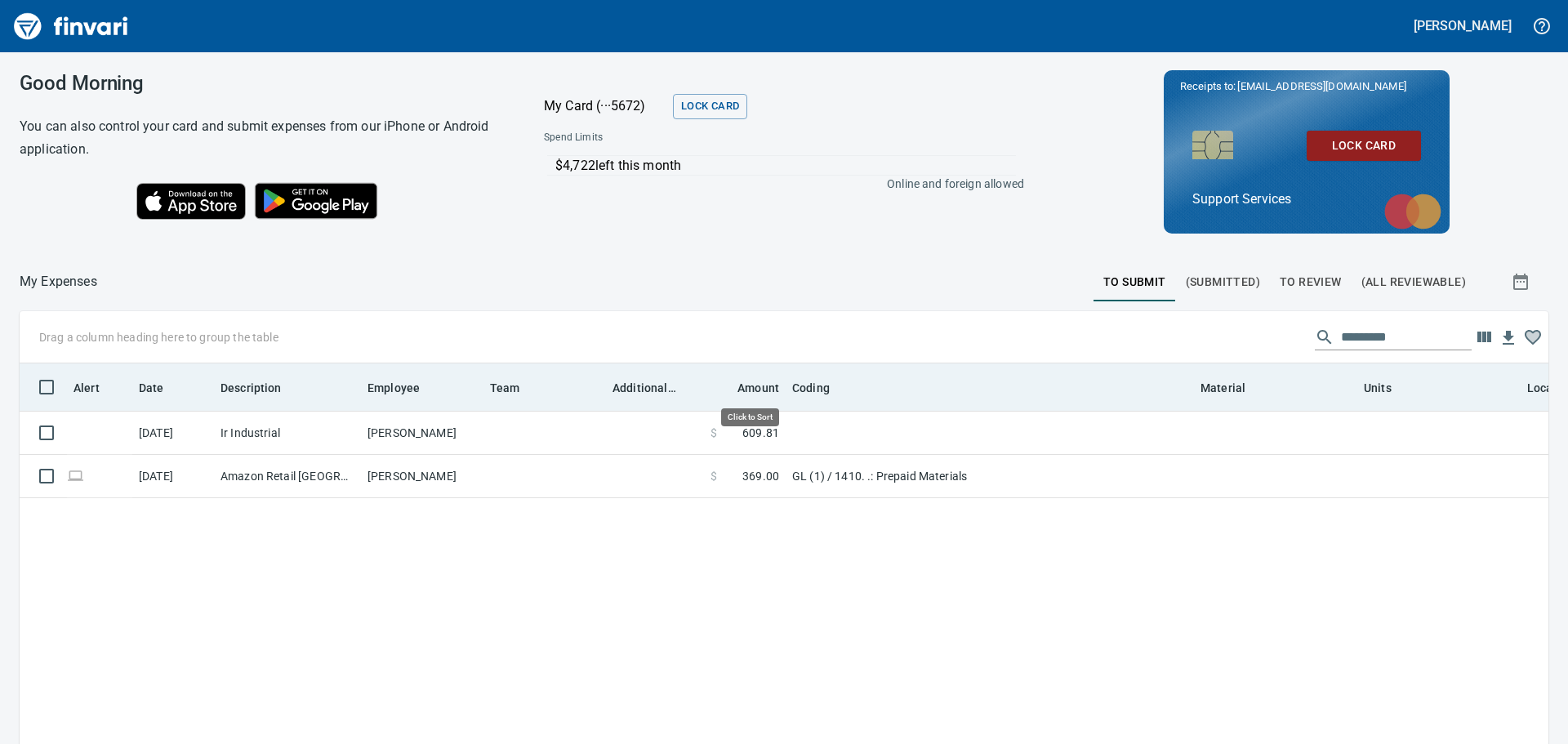
scroll to position [540, 1504]
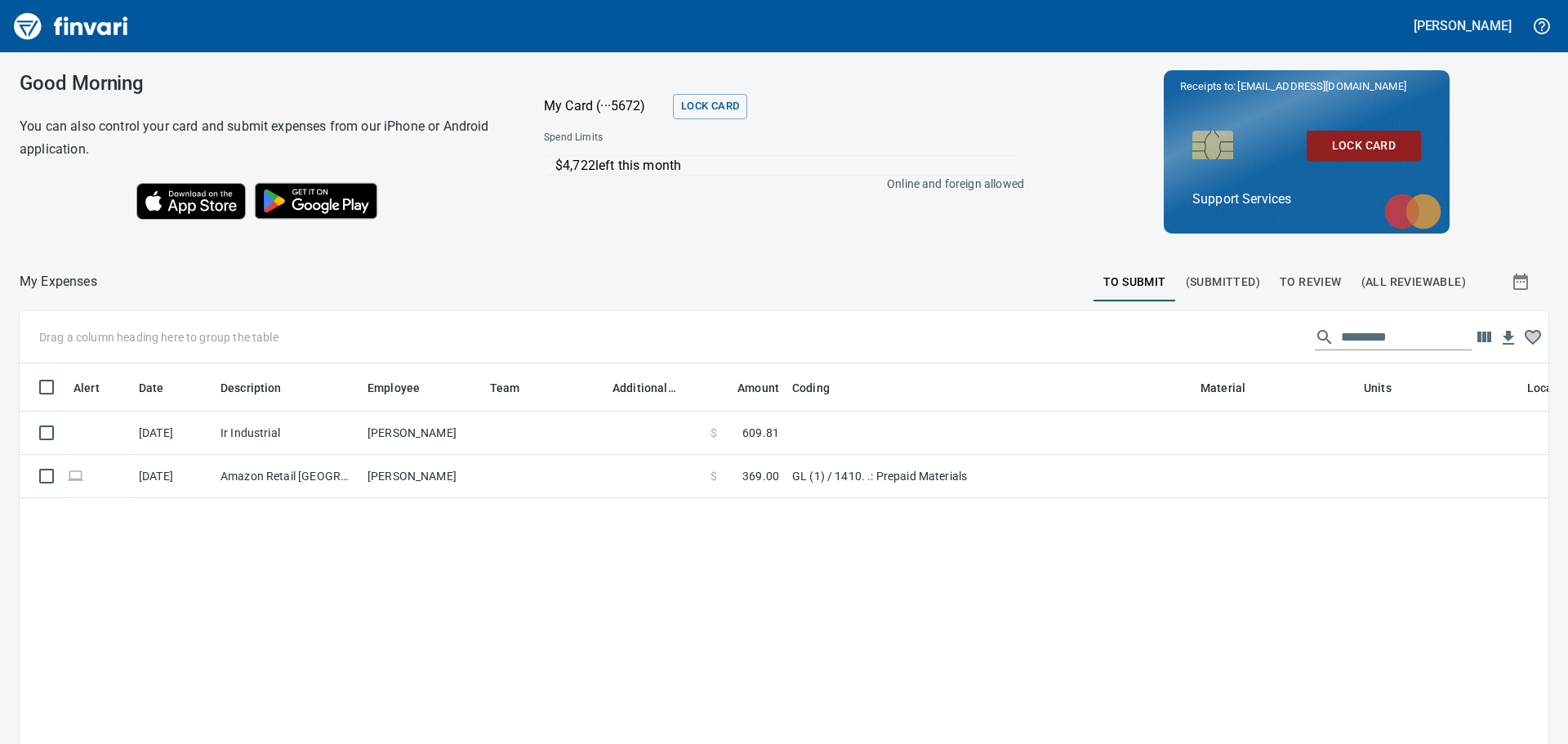
click at [1194, 275] on span "(Submitted)" at bounding box center [1223, 281] width 75 height 20
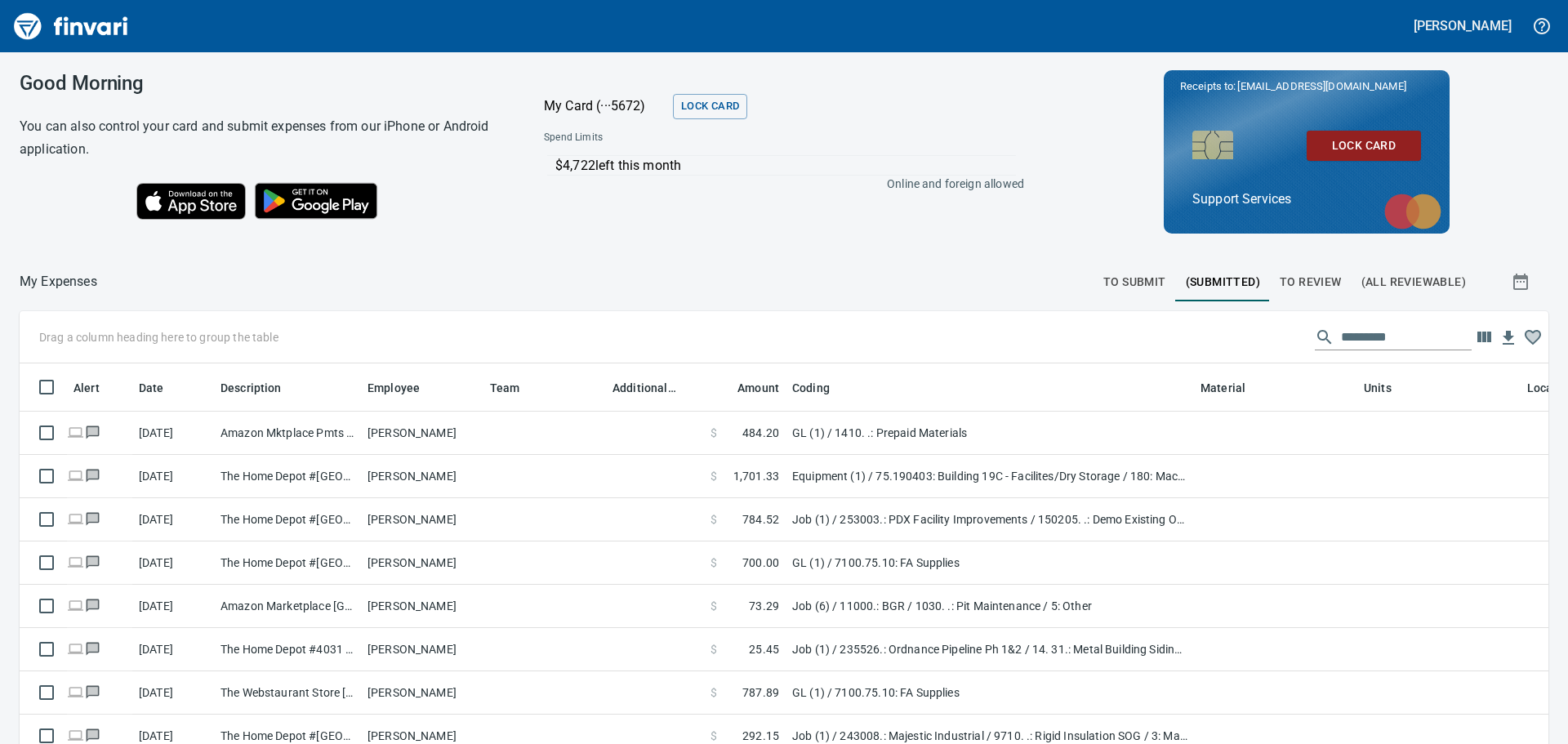
scroll to position [540, 1492]
click at [1375, 287] on span "(All Reviewable)" at bounding box center [1414, 281] width 105 height 20
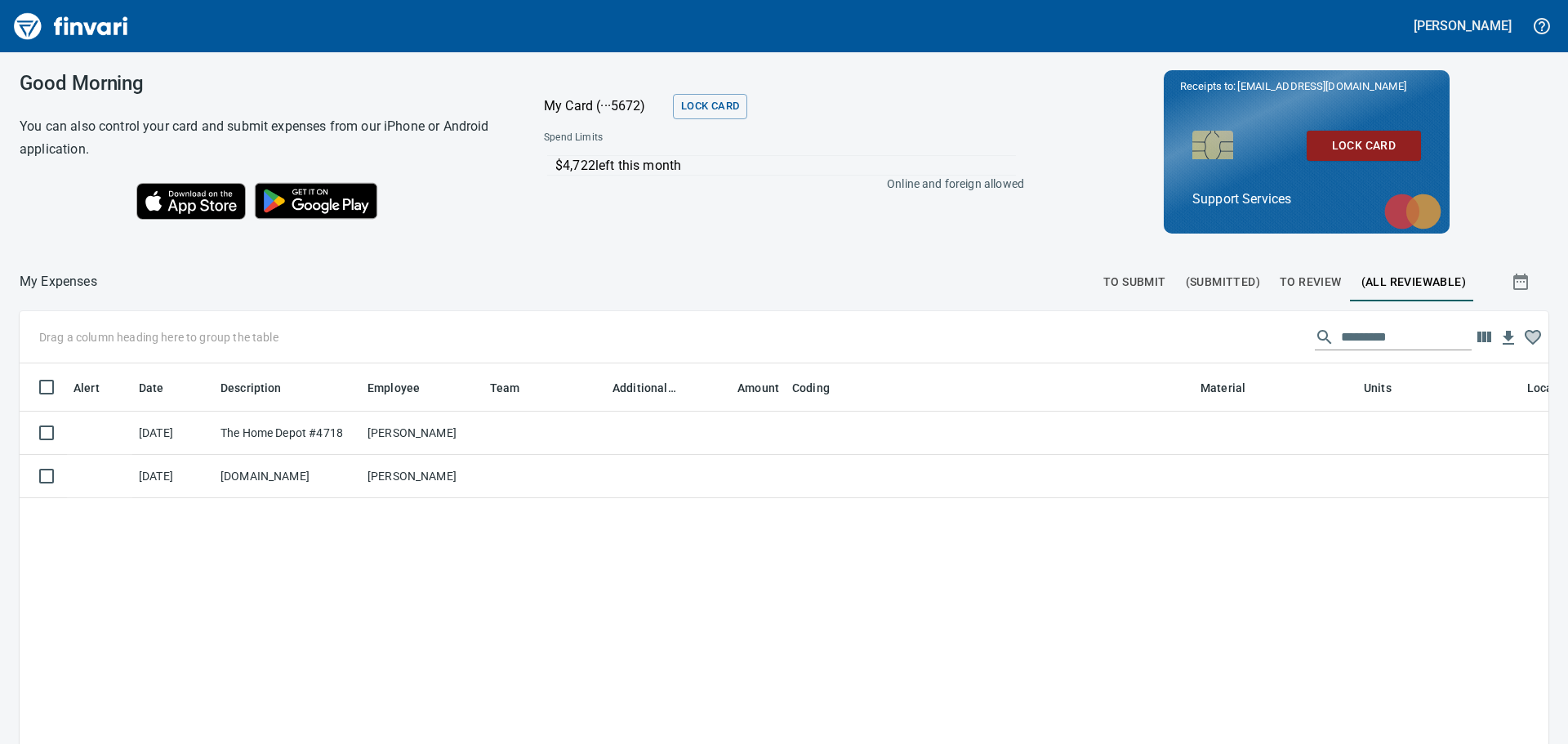
scroll to position [540, 1492]
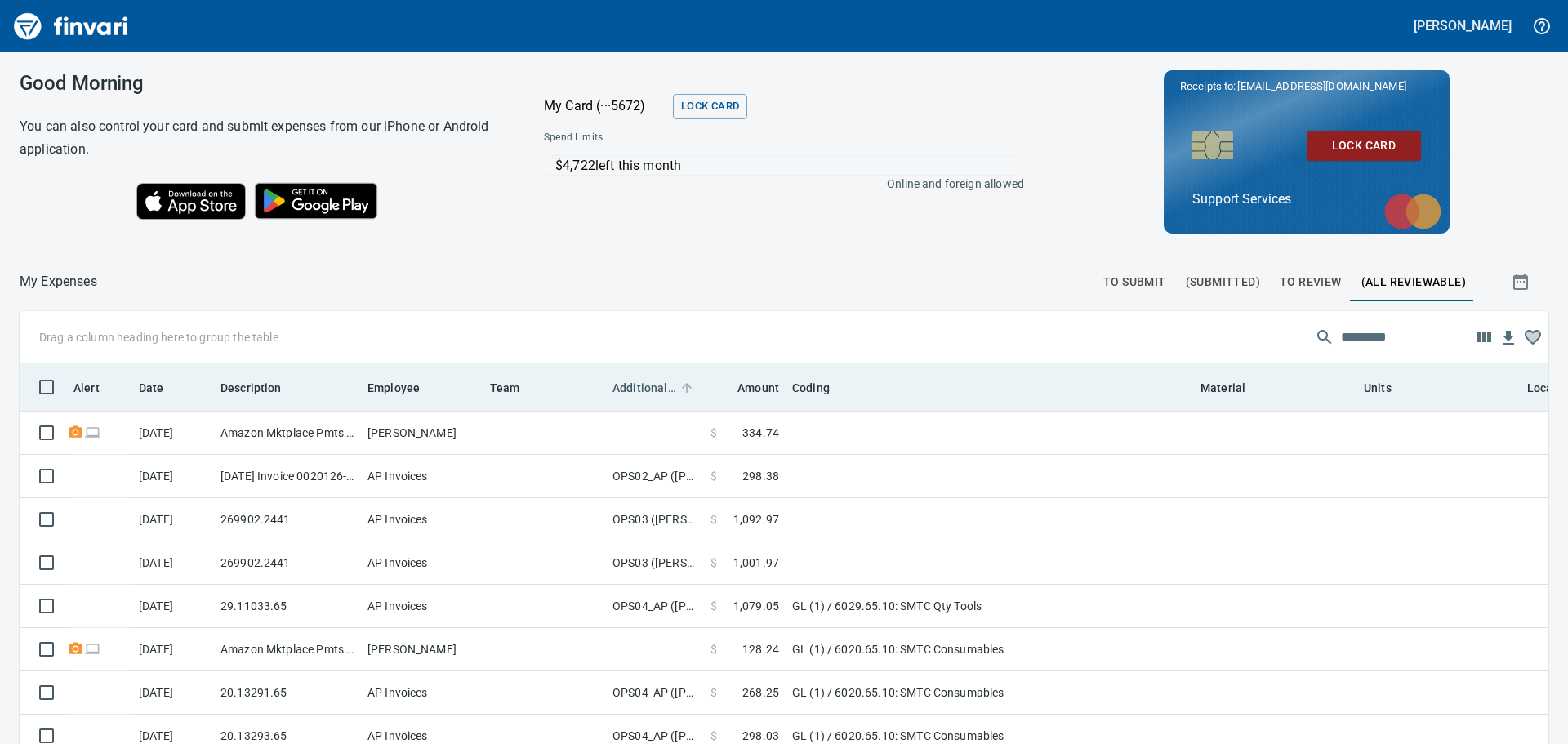
click at [642, 392] on span "Additional Reviewer" at bounding box center [644, 388] width 64 height 20
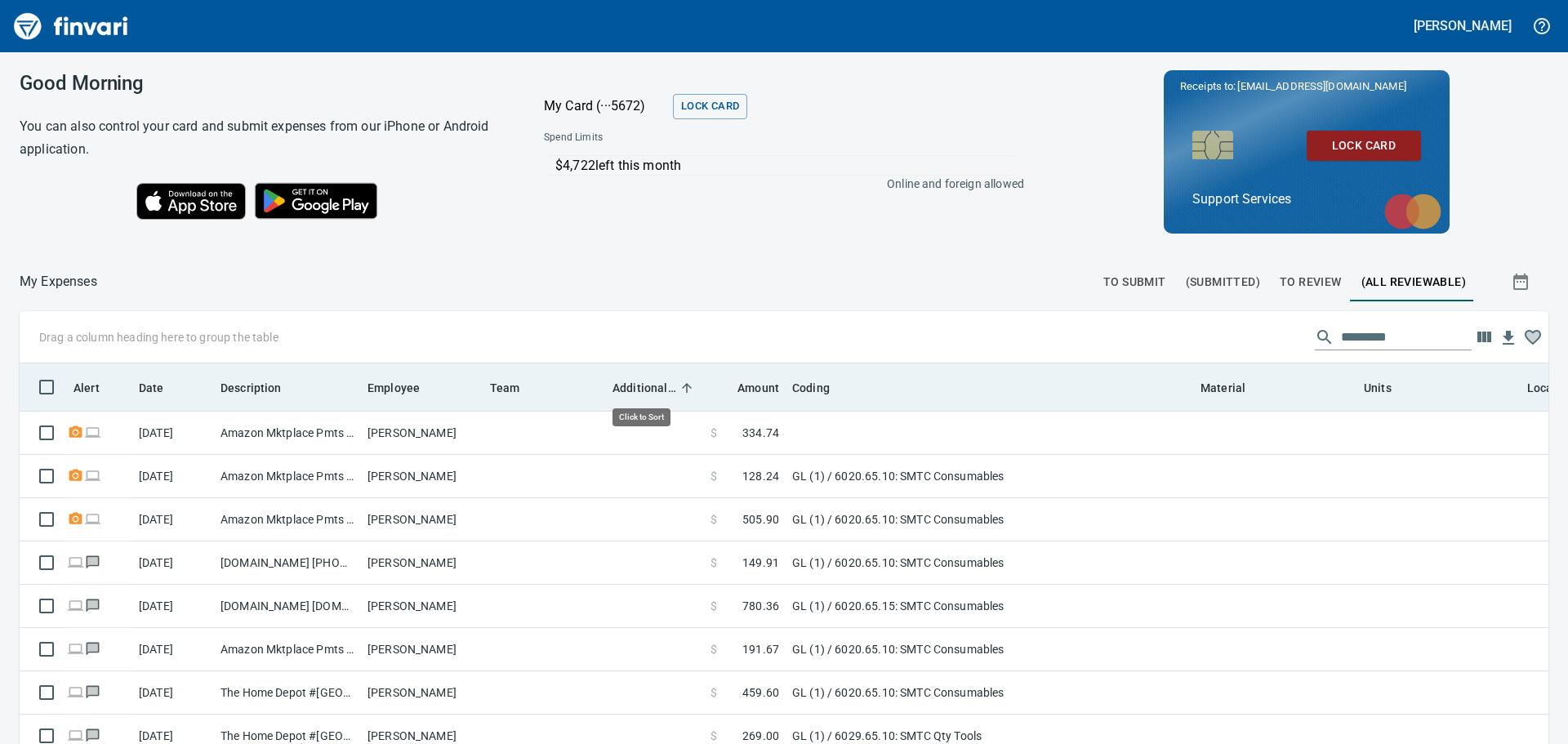
click at [642, 393] on span "Additional Reviewer" at bounding box center [644, 388] width 64 height 20
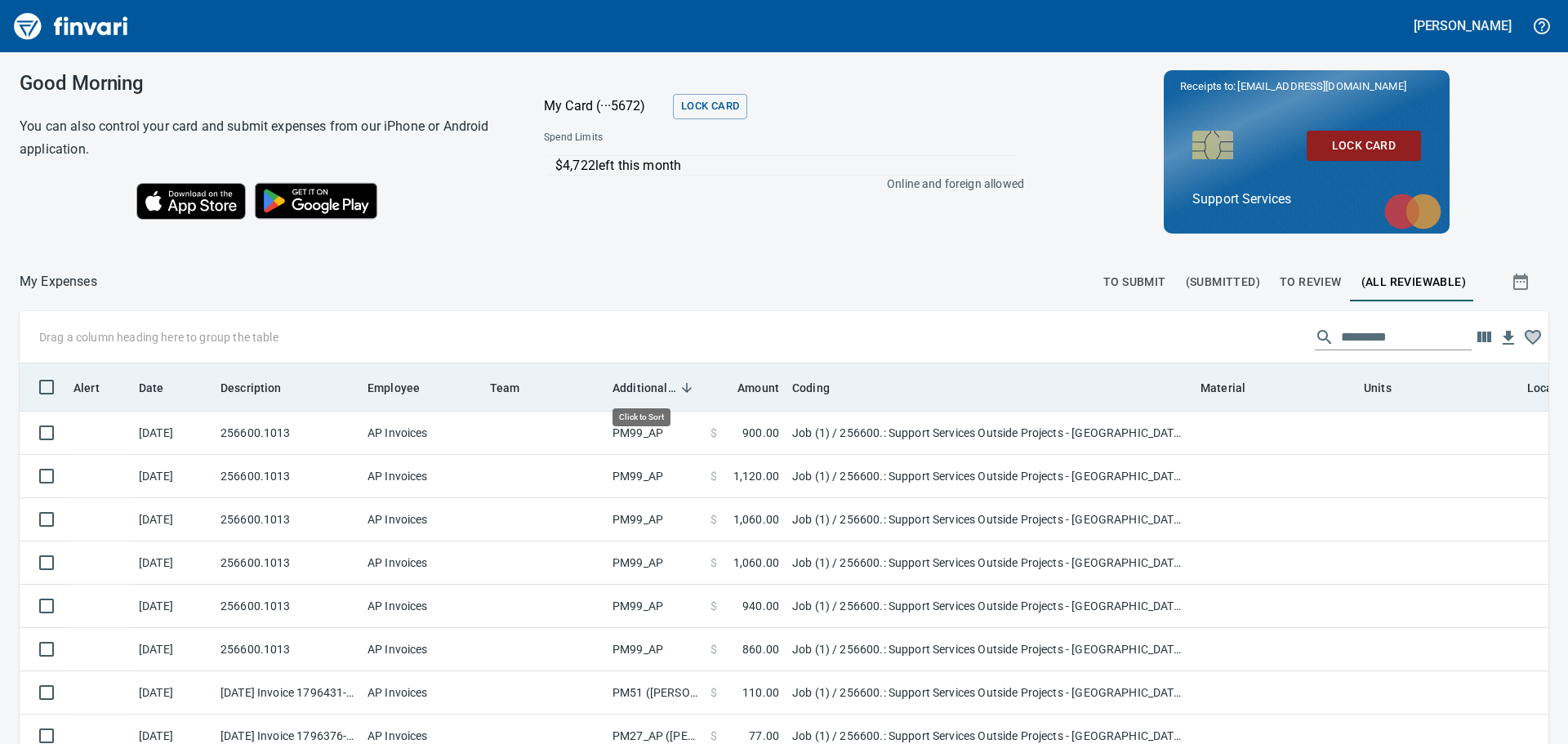
click at [642, 392] on span "Additional Reviewer" at bounding box center [644, 388] width 64 height 20
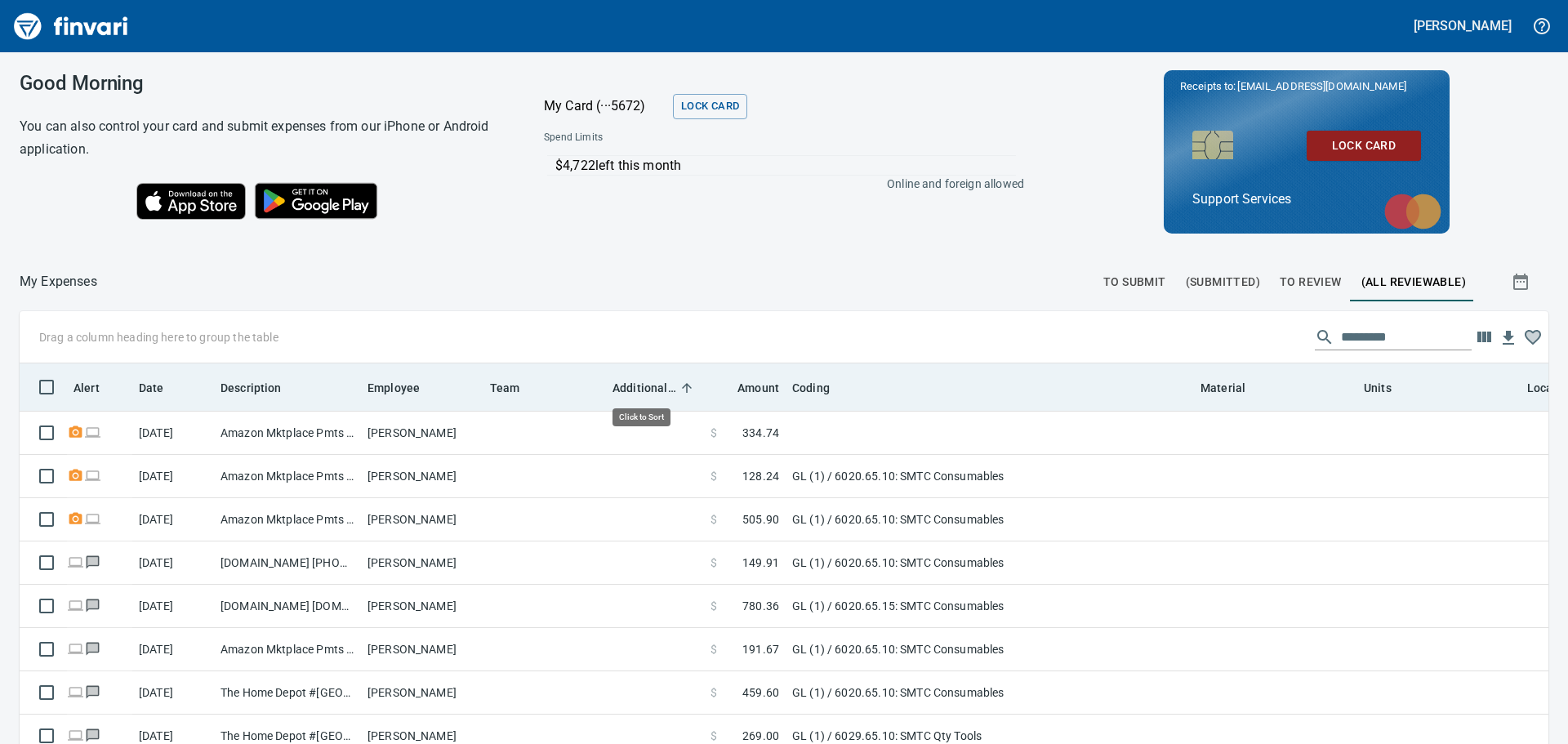
click at [642, 392] on span "Additional Reviewer" at bounding box center [644, 388] width 64 height 20
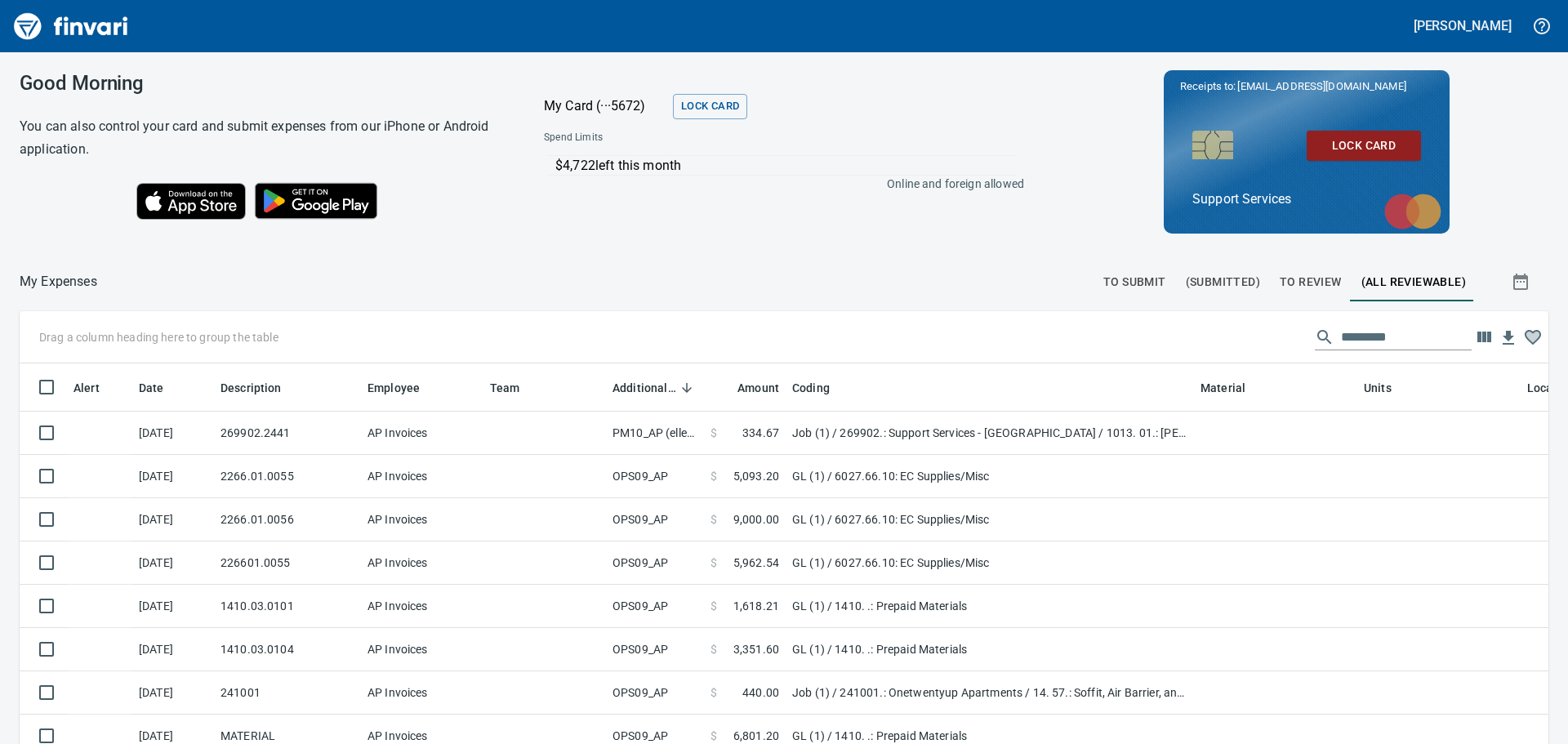
scroll to position [653, 0]
click at [1301, 275] on span "To Review" at bounding box center [1311, 281] width 62 height 20
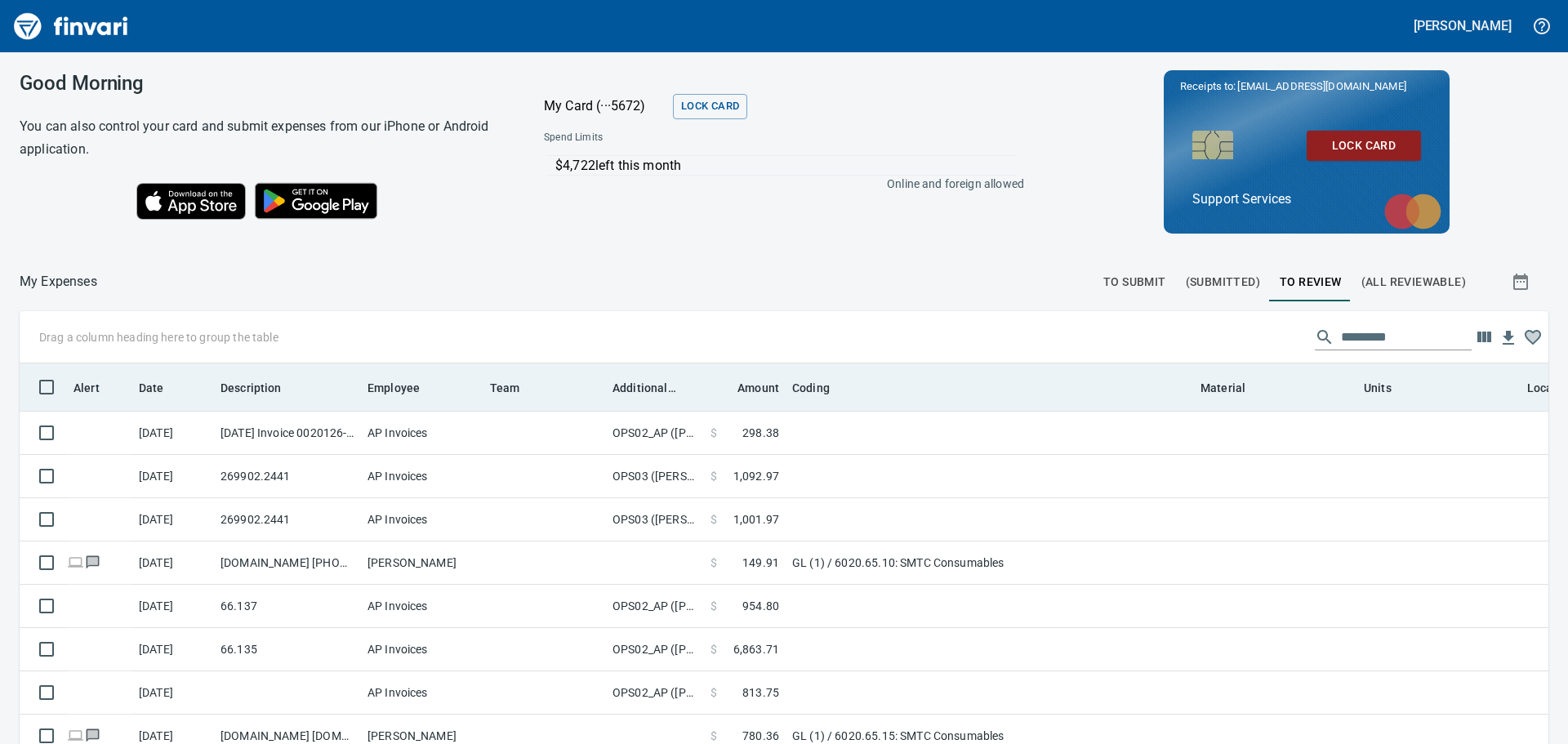
click at [659, 399] on th "Additional Reviewer" at bounding box center [655, 386] width 98 height 47
click at [659, 397] on th "Additional Reviewer" at bounding box center [655, 386] width 98 height 47
click at [653, 384] on span "Additional Reviewer" at bounding box center [644, 388] width 64 height 20
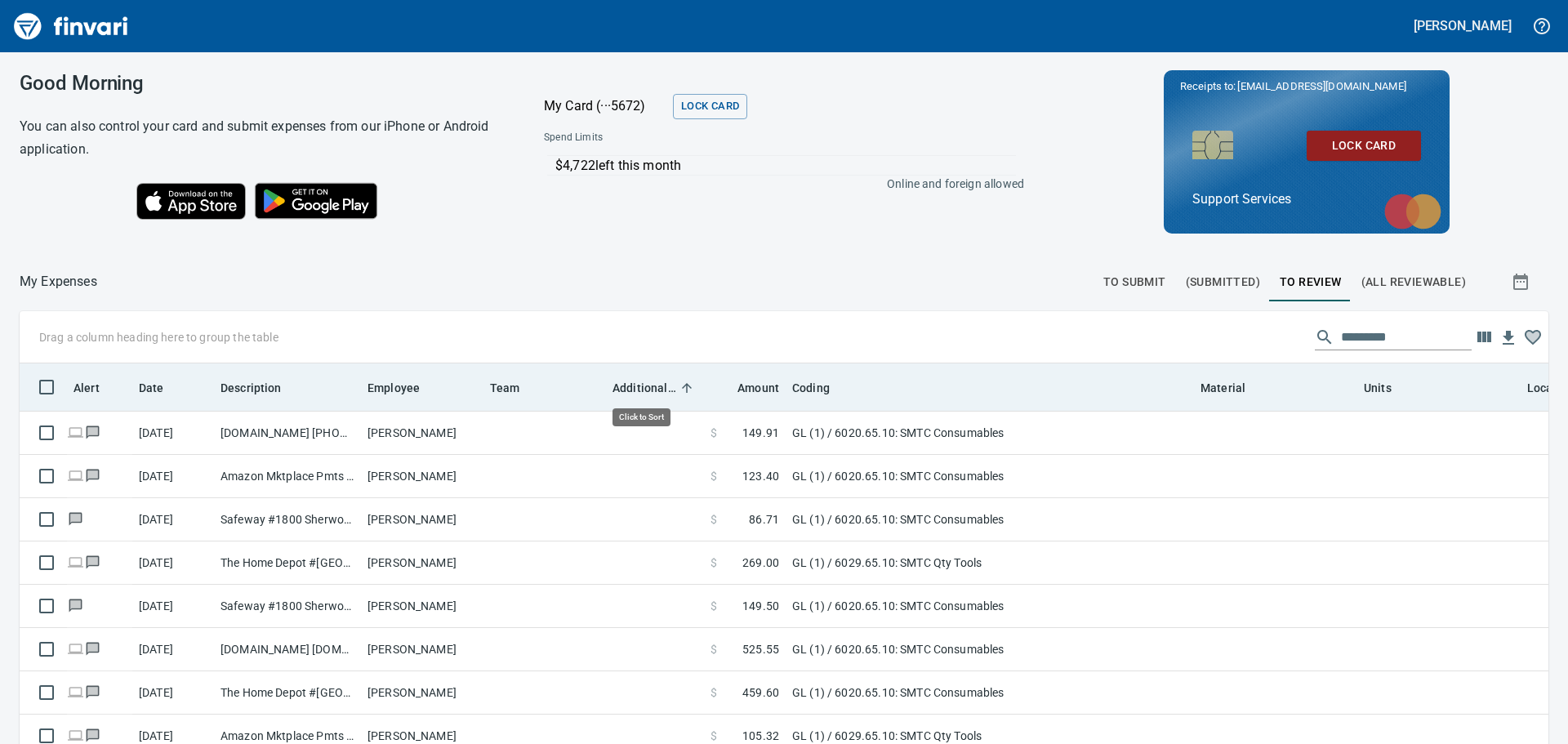
click at [653, 384] on span "Additional Reviewer" at bounding box center [644, 388] width 64 height 20
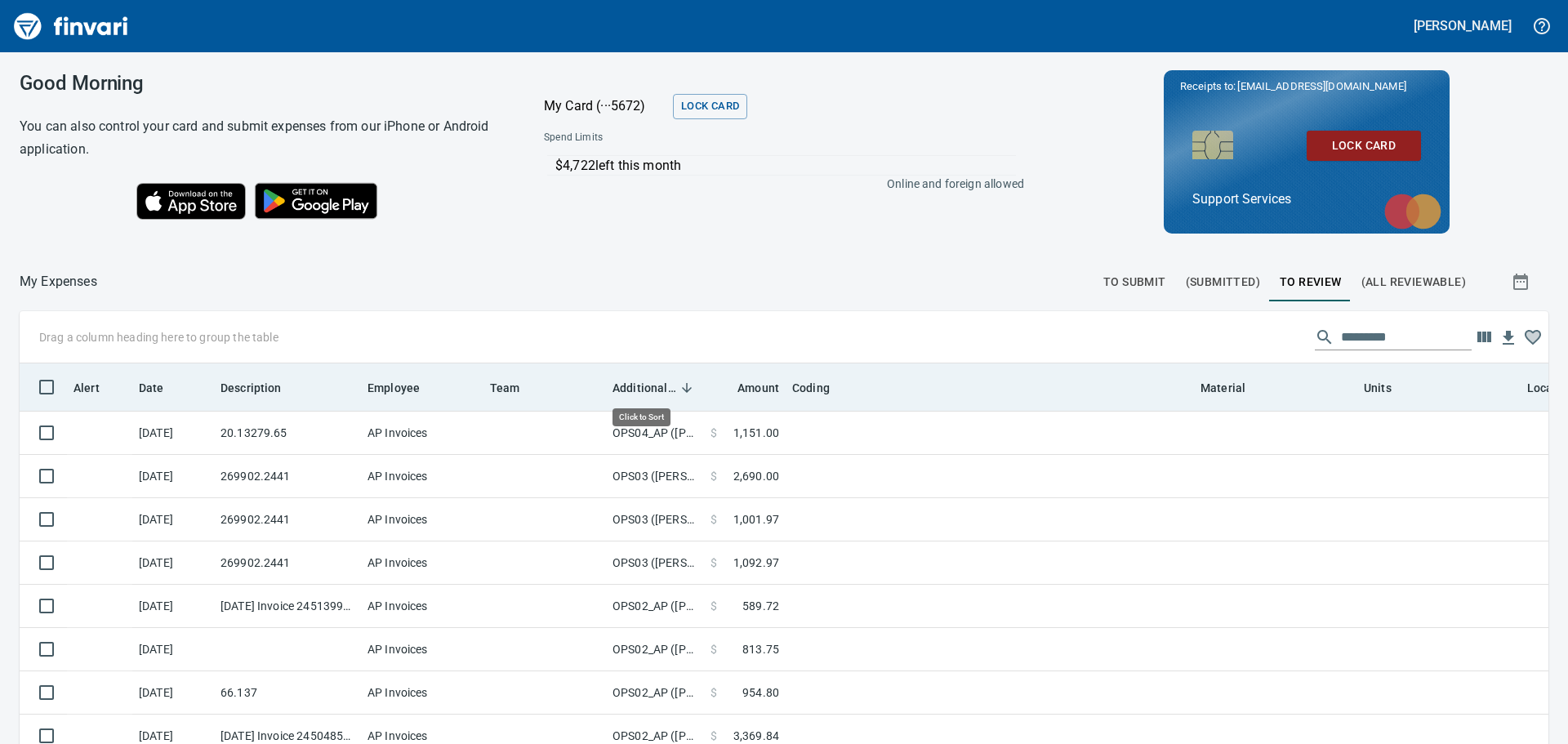
scroll to position [540, 1492]
click at [653, 382] on span "Additional Reviewer" at bounding box center [644, 388] width 64 height 20
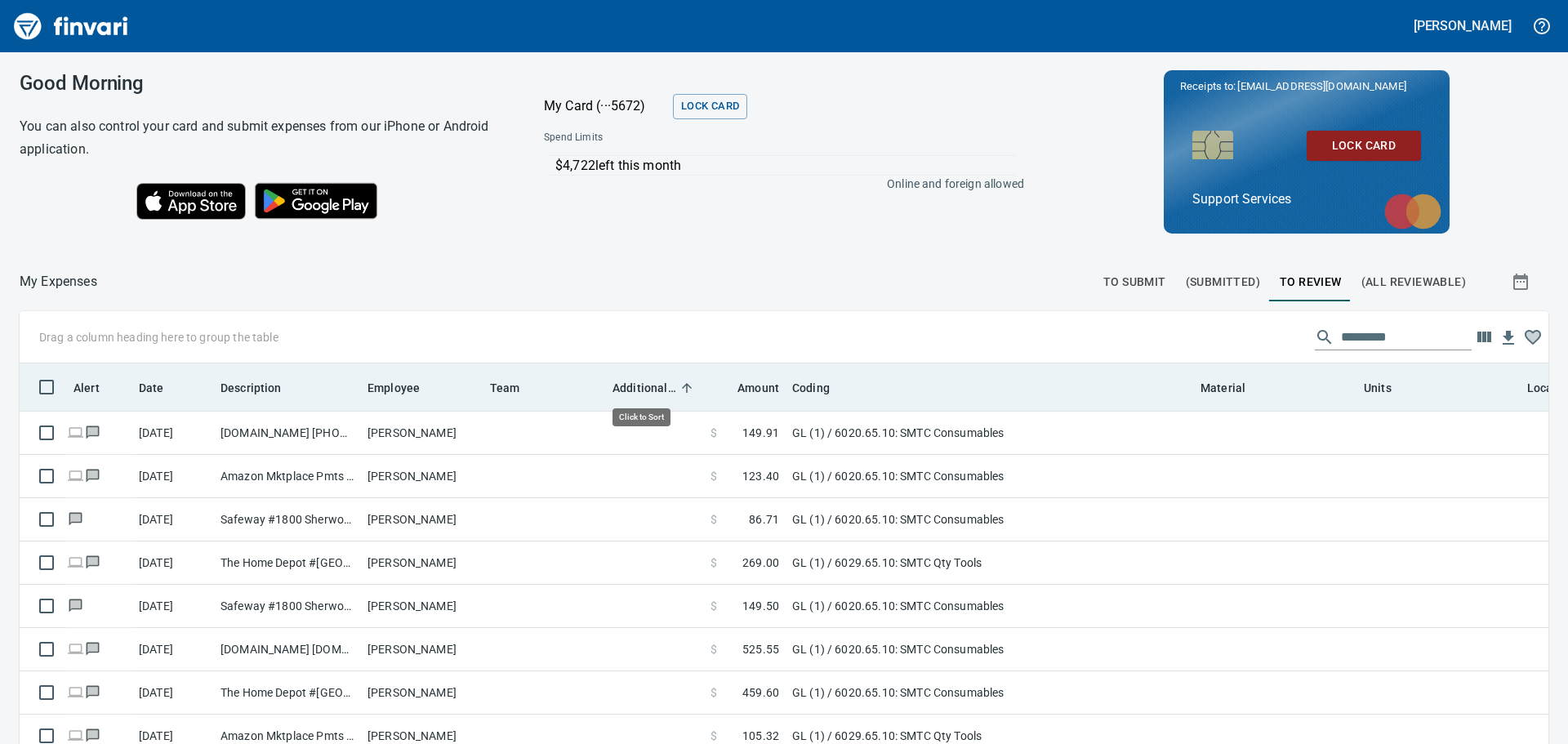
click at [654, 384] on span "Additional Reviewer" at bounding box center [644, 388] width 64 height 20
